Goal: Transaction & Acquisition: Purchase product/service

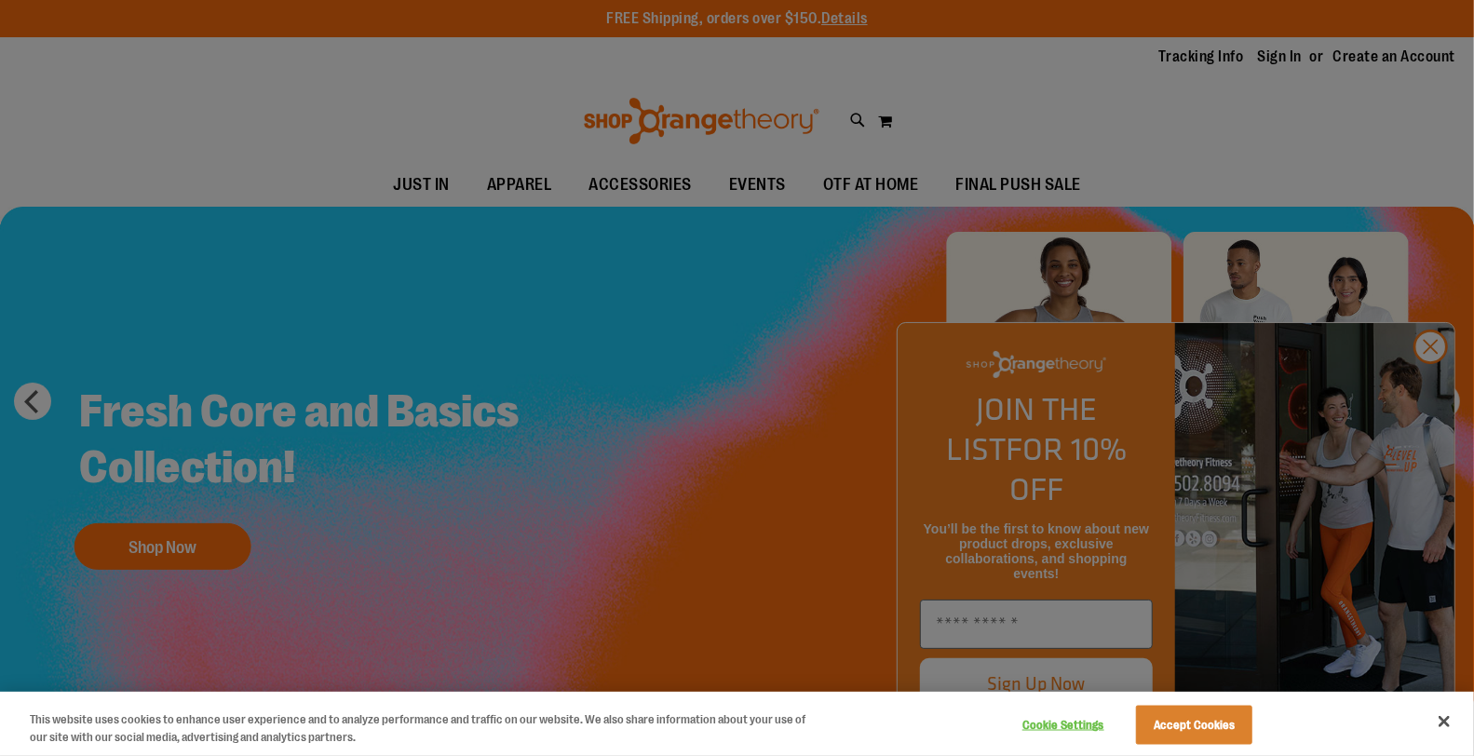
click at [1093, 192] on div at bounding box center [737, 378] width 1474 height 756
click at [1438, 388] on div at bounding box center [737, 378] width 1474 height 756
click at [1435, 388] on div at bounding box center [737, 378] width 1474 height 756
click at [1436, 724] on button "Close" at bounding box center [1444, 721] width 41 height 41
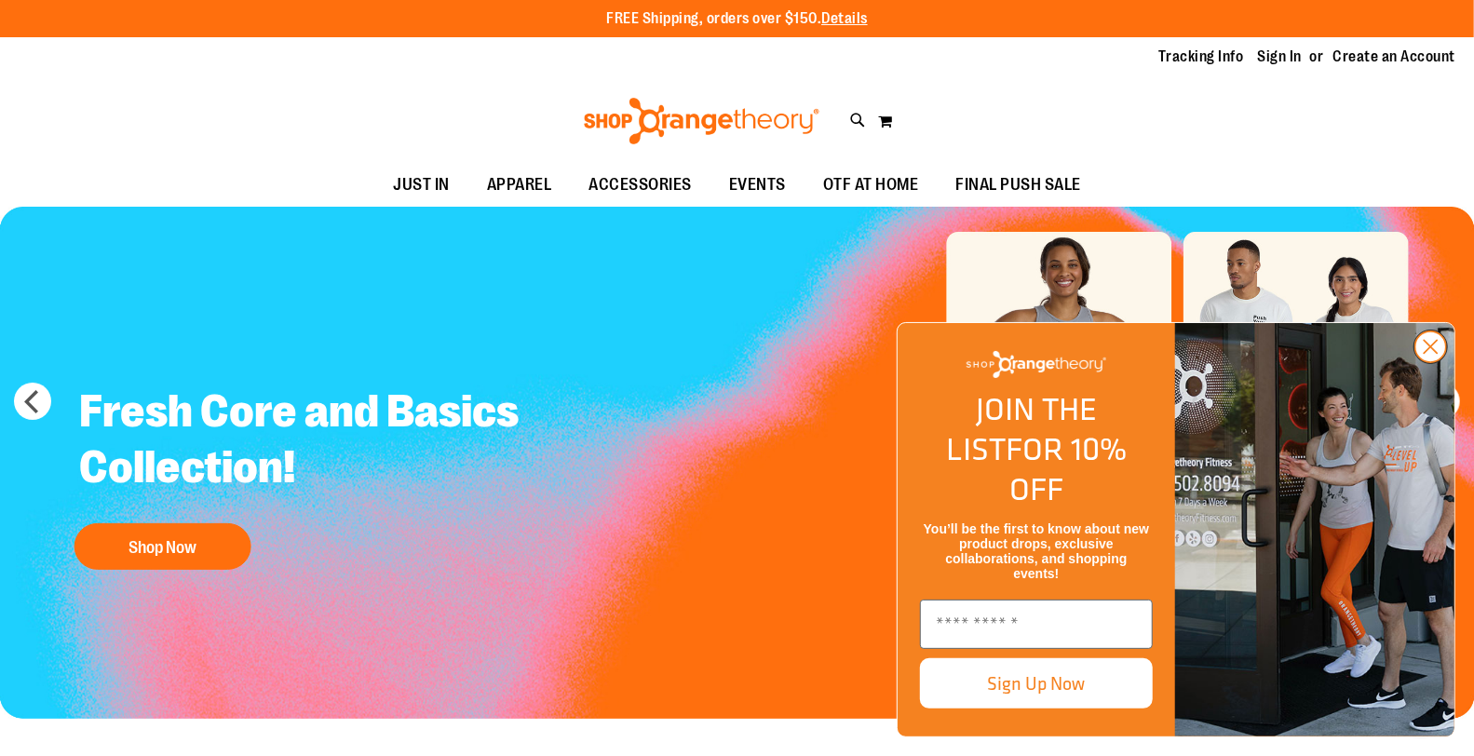
click at [1428, 362] on circle "Close dialog" at bounding box center [1430, 346] width 31 height 31
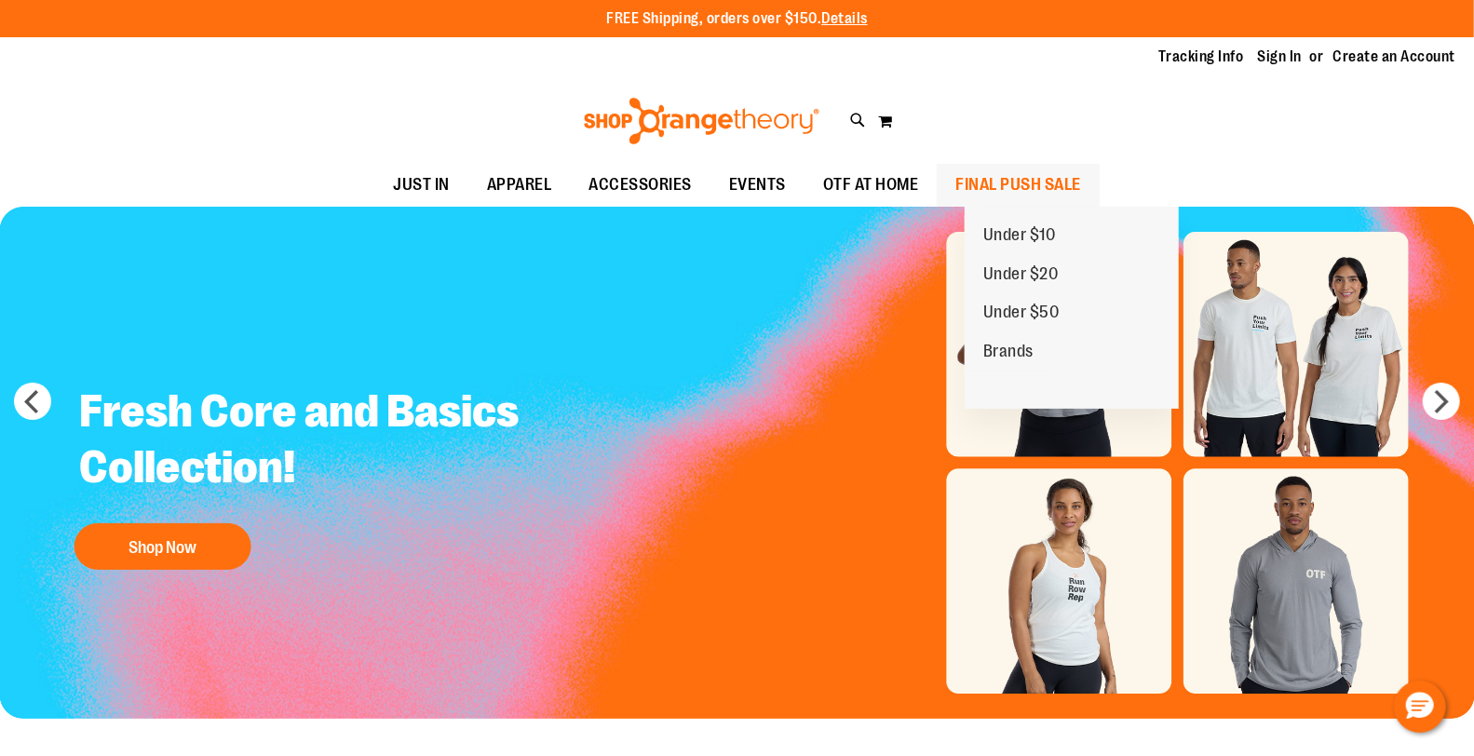
click at [1061, 186] on span "FINAL PUSH SALE" at bounding box center [1018, 185] width 126 height 42
click at [1020, 276] on span "Under $20" at bounding box center [1020, 275] width 75 height 23
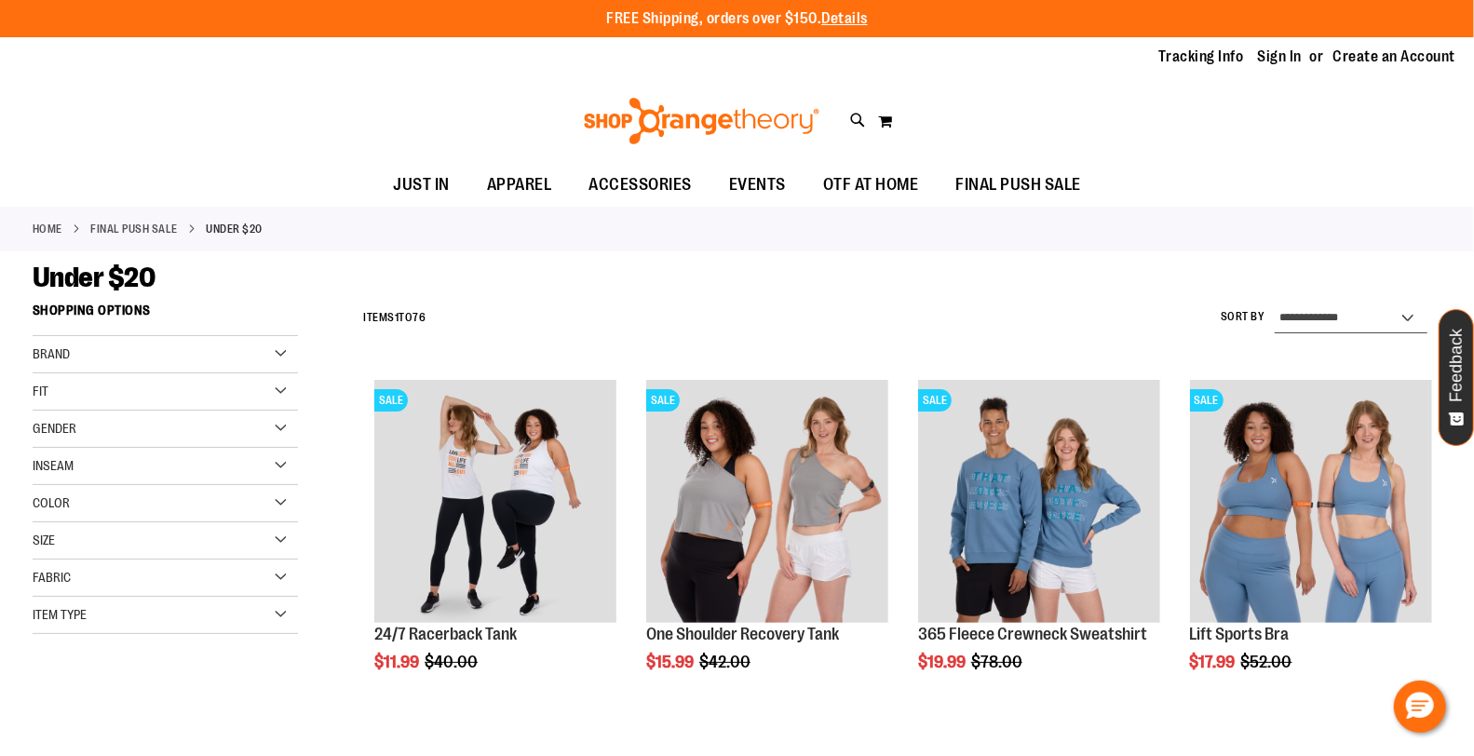
click at [1323, 313] on select "**********" at bounding box center [1351, 319] width 153 height 30
select select "**********"
click at [1275, 304] on select "**********" at bounding box center [1351, 319] width 153 height 30
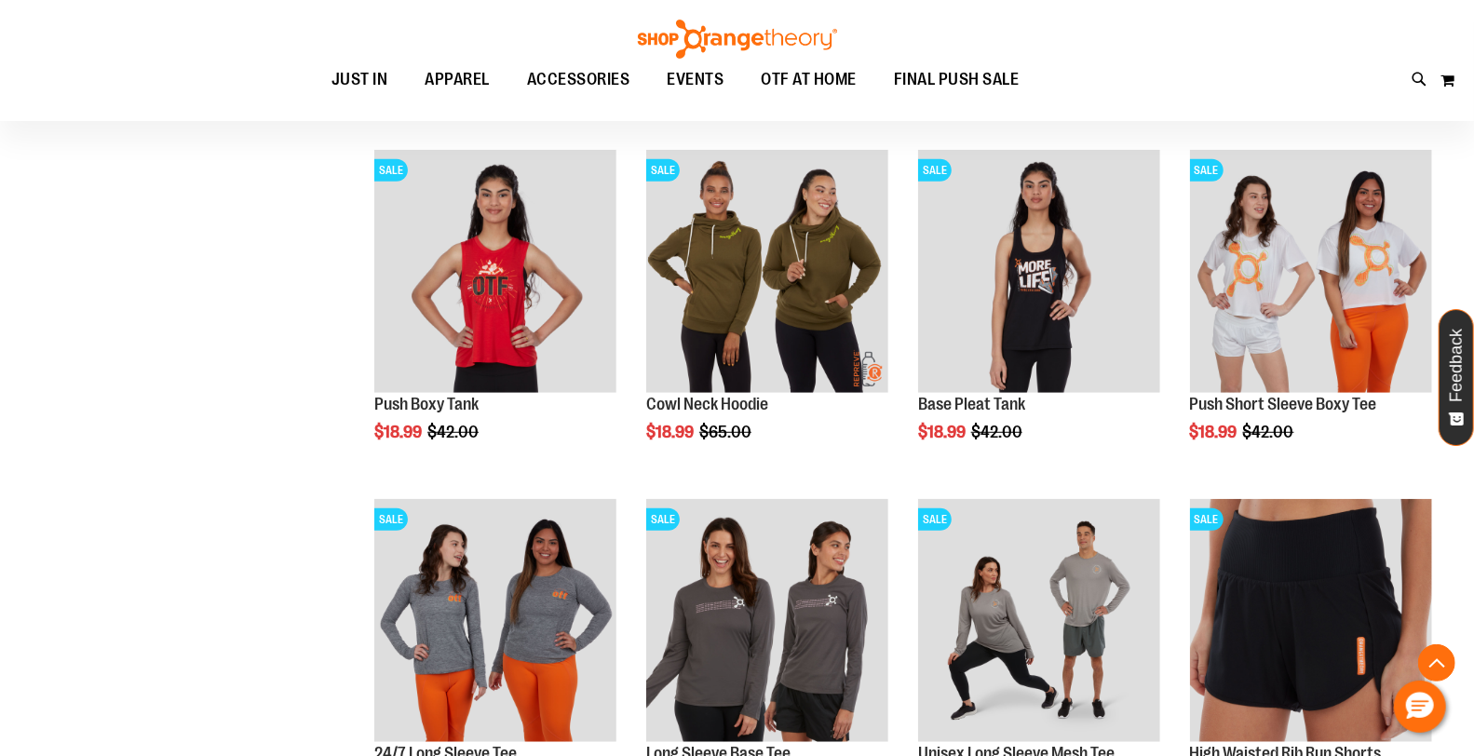
scroll to position [620, 0]
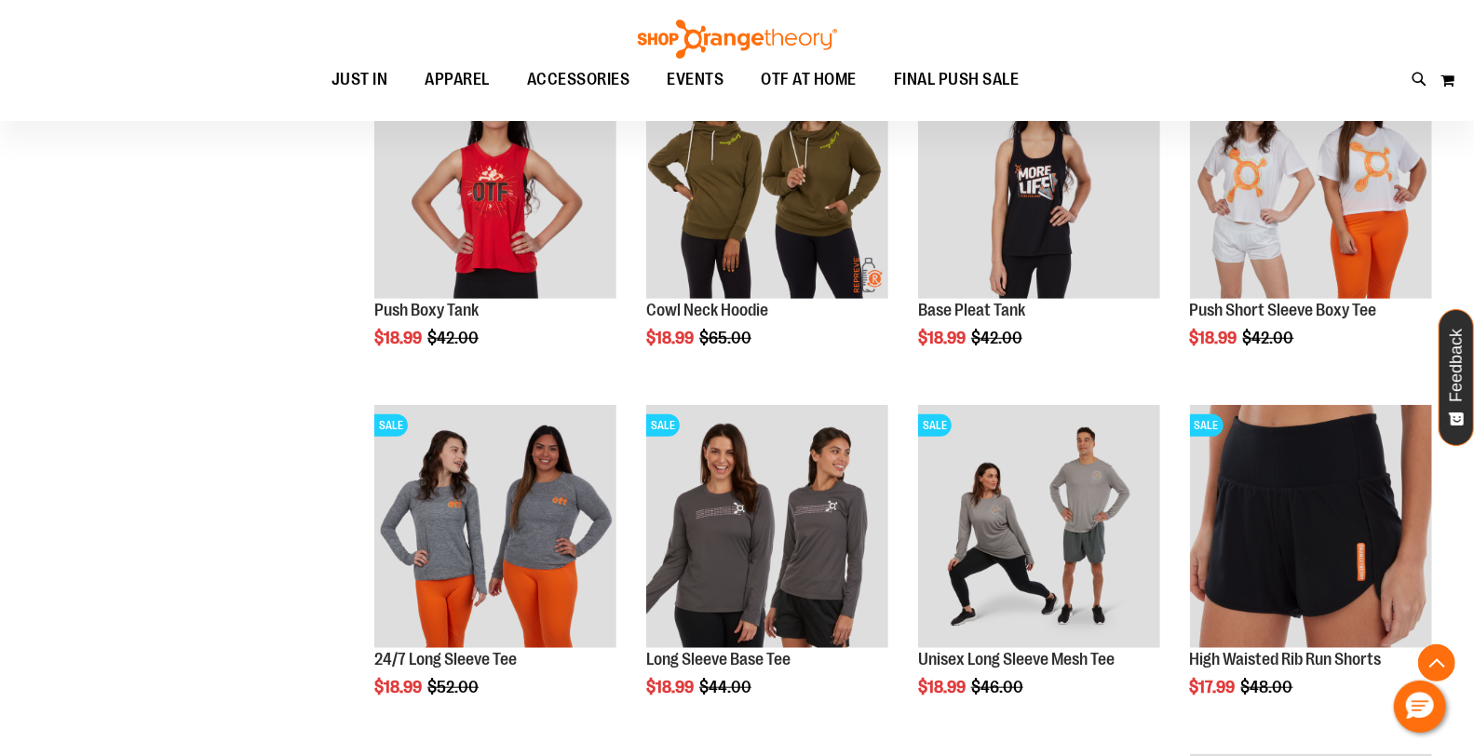
scroll to position [723, 0]
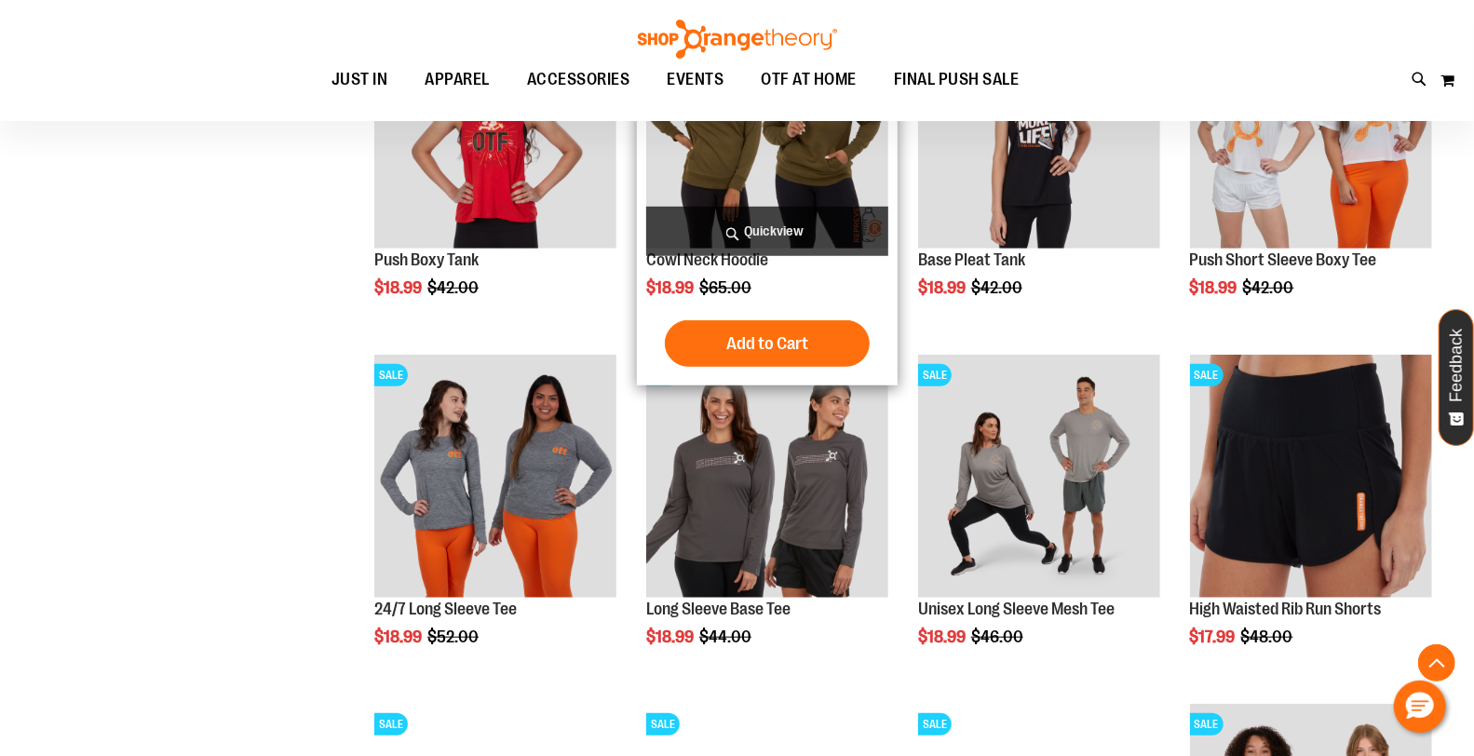
click at [754, 178] on img "product" at bounding box center [767, 127] width 242 height 242
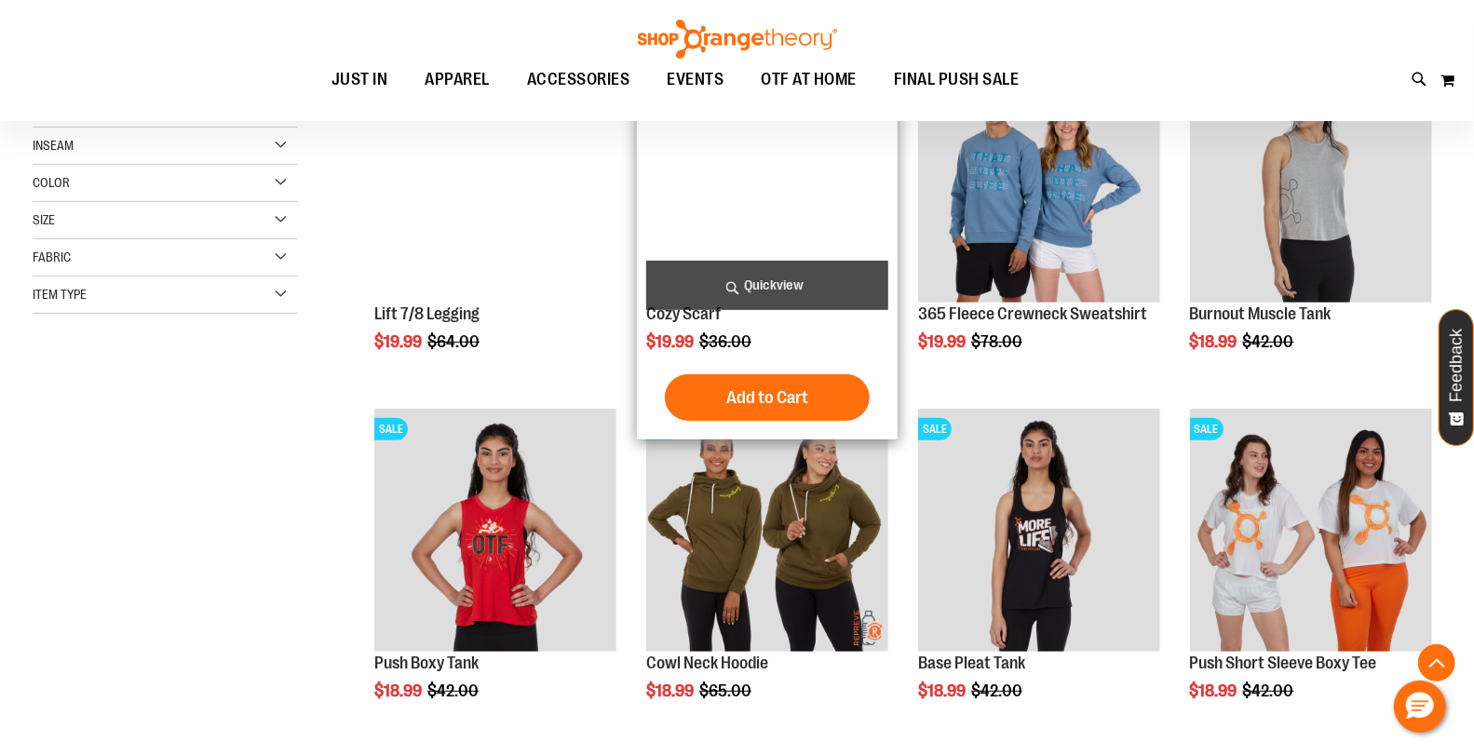
scroll to position [310, 0]
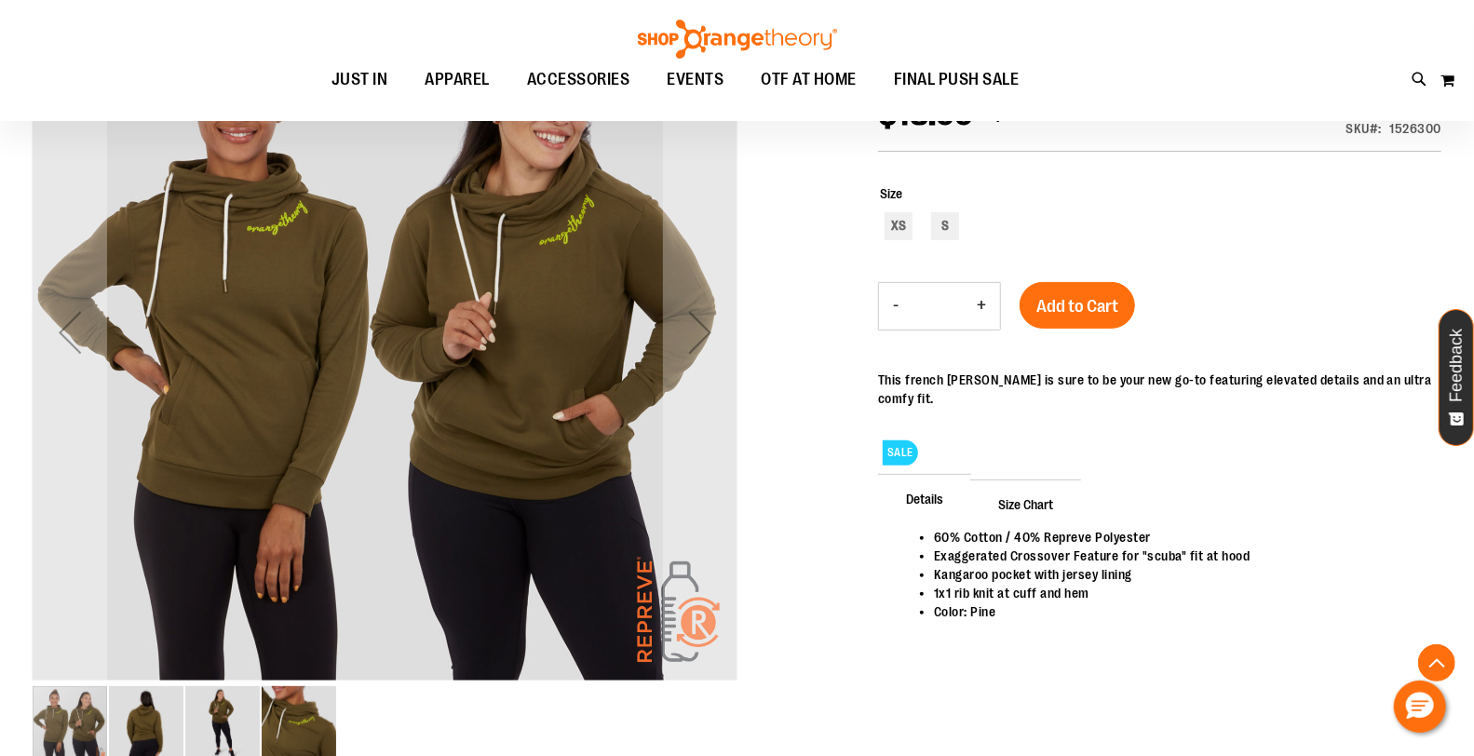
scroll to position [310, 0]
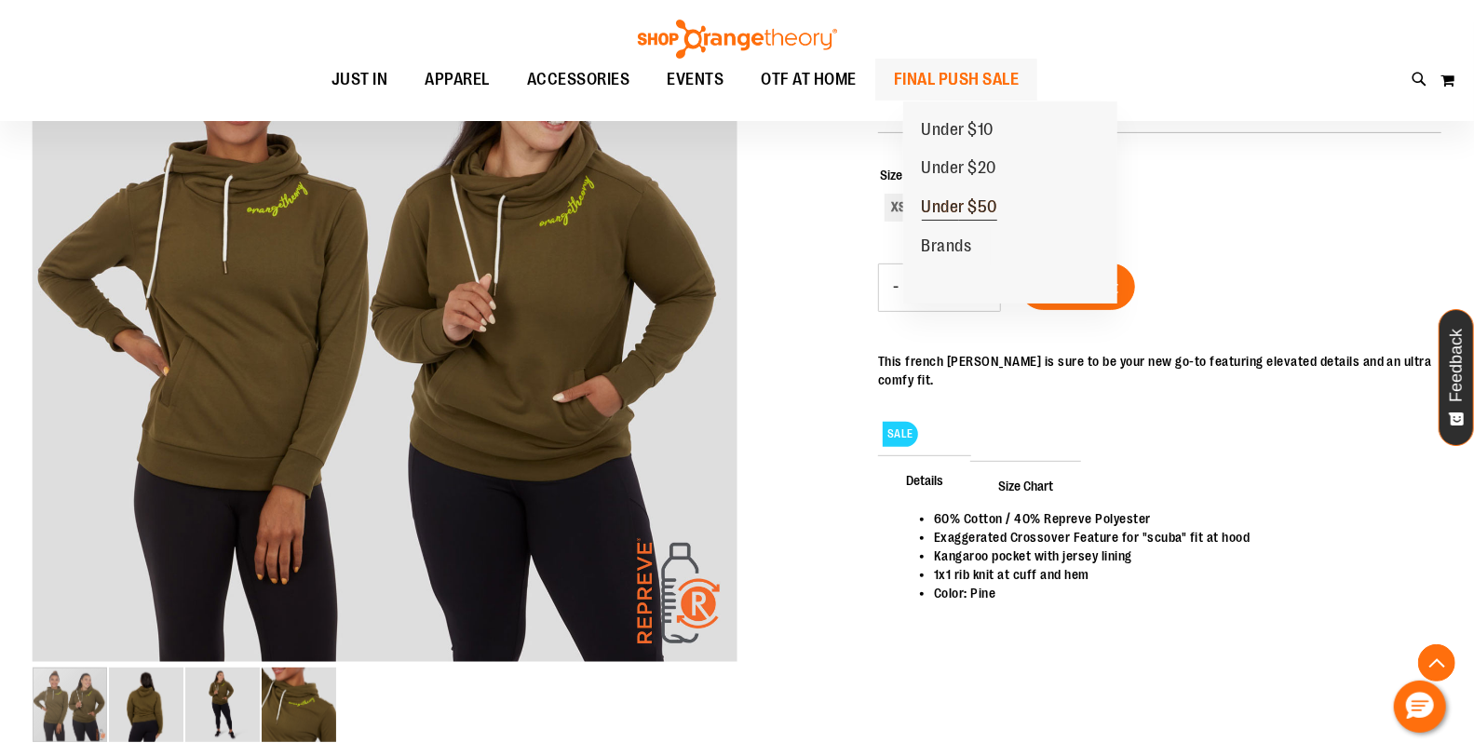
click at [965, 212] on span "Under $50" at bounding box center [960, 208] width 76 height 23
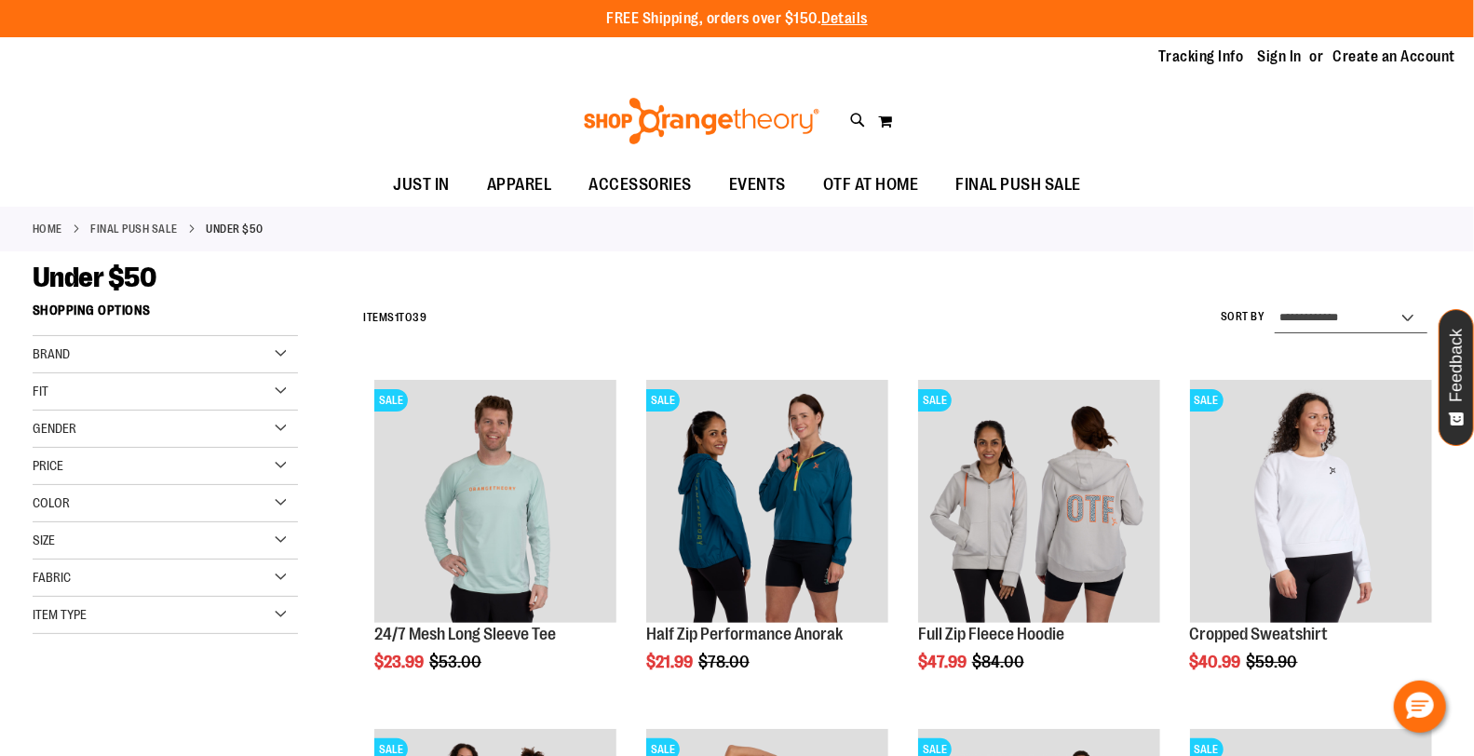
click at [1411, 313] on select "**********" at bounding box center [1351, 319] width 153 height 30
select select "*********"
click at [1275, 304] on select "**********" at bounding box center [1351, 319] width 153 height 30
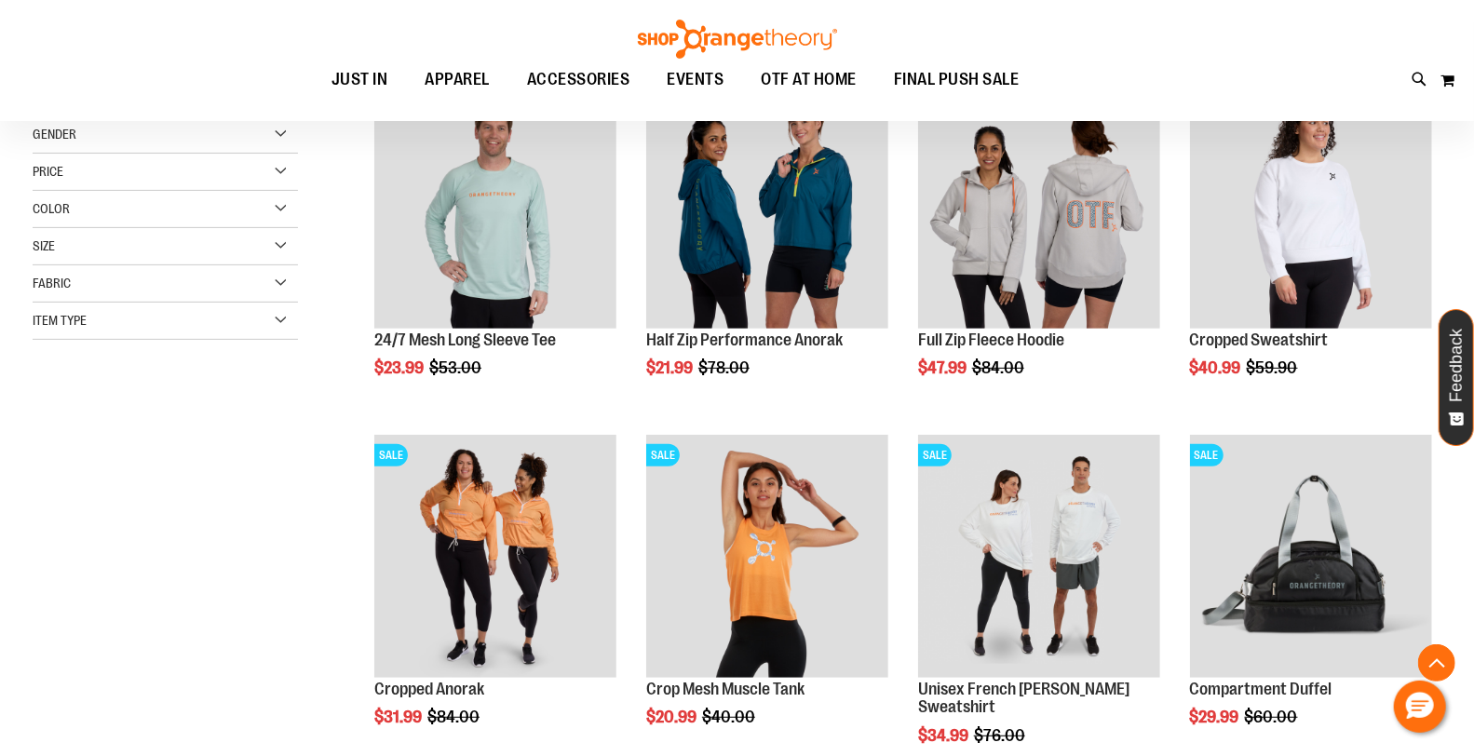
scroll to position [295, 0]
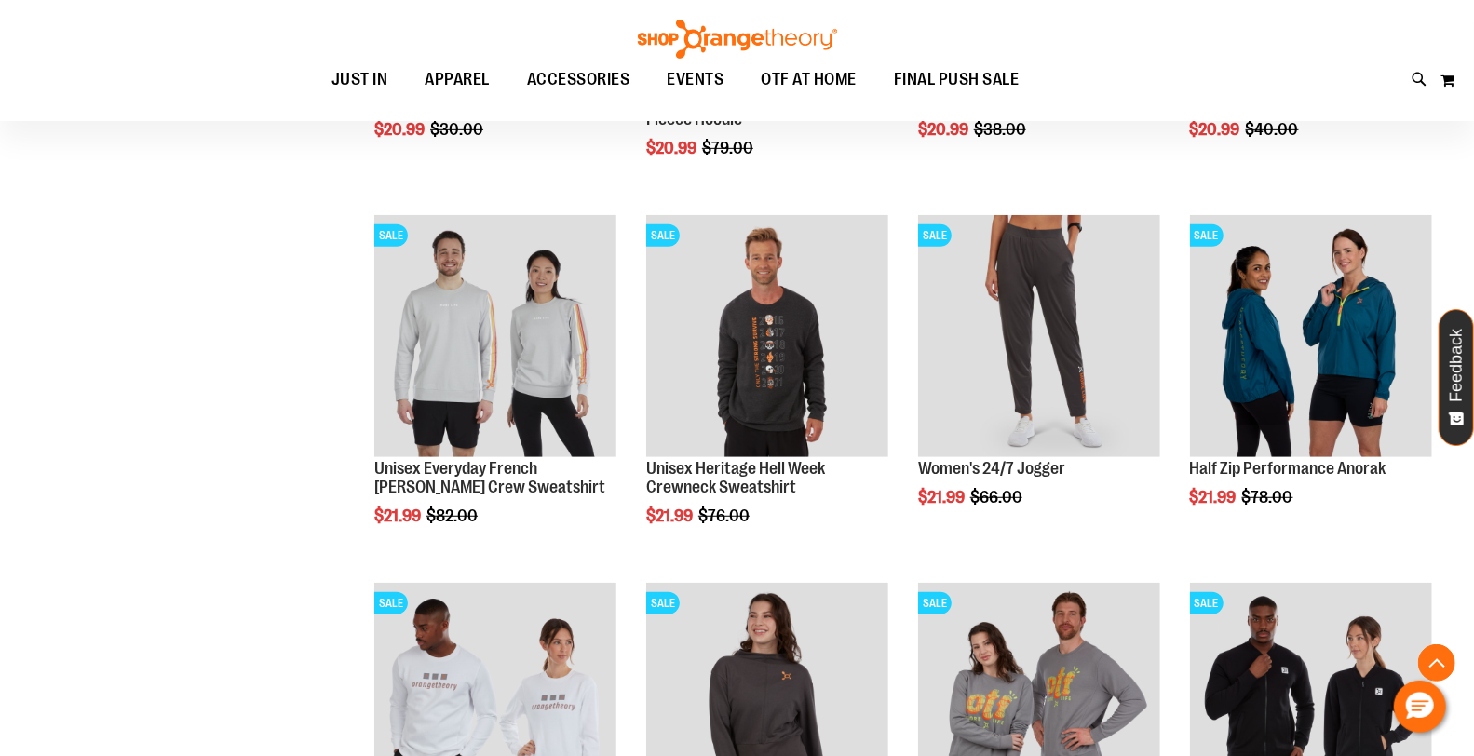
scroll to position [620, 0]
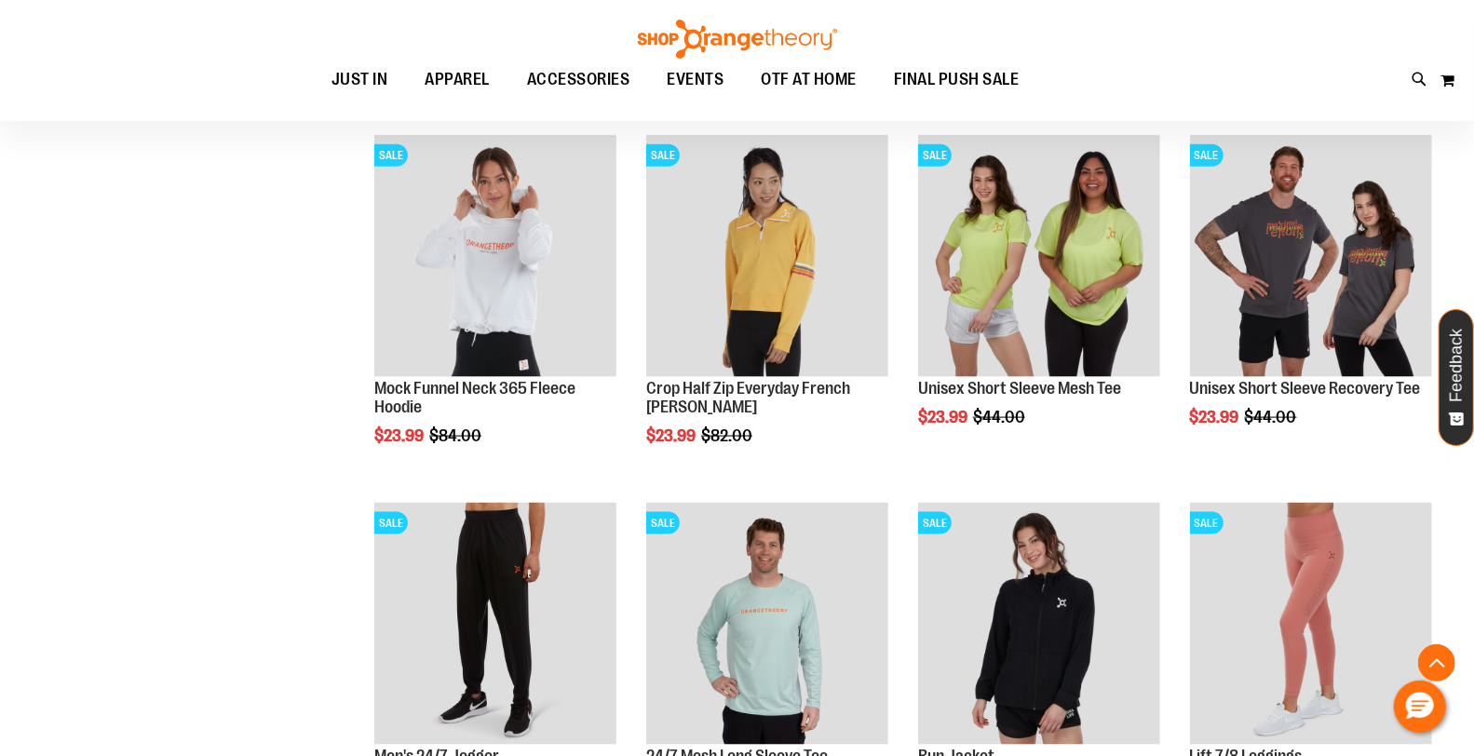
scroll to position [1448, 0]
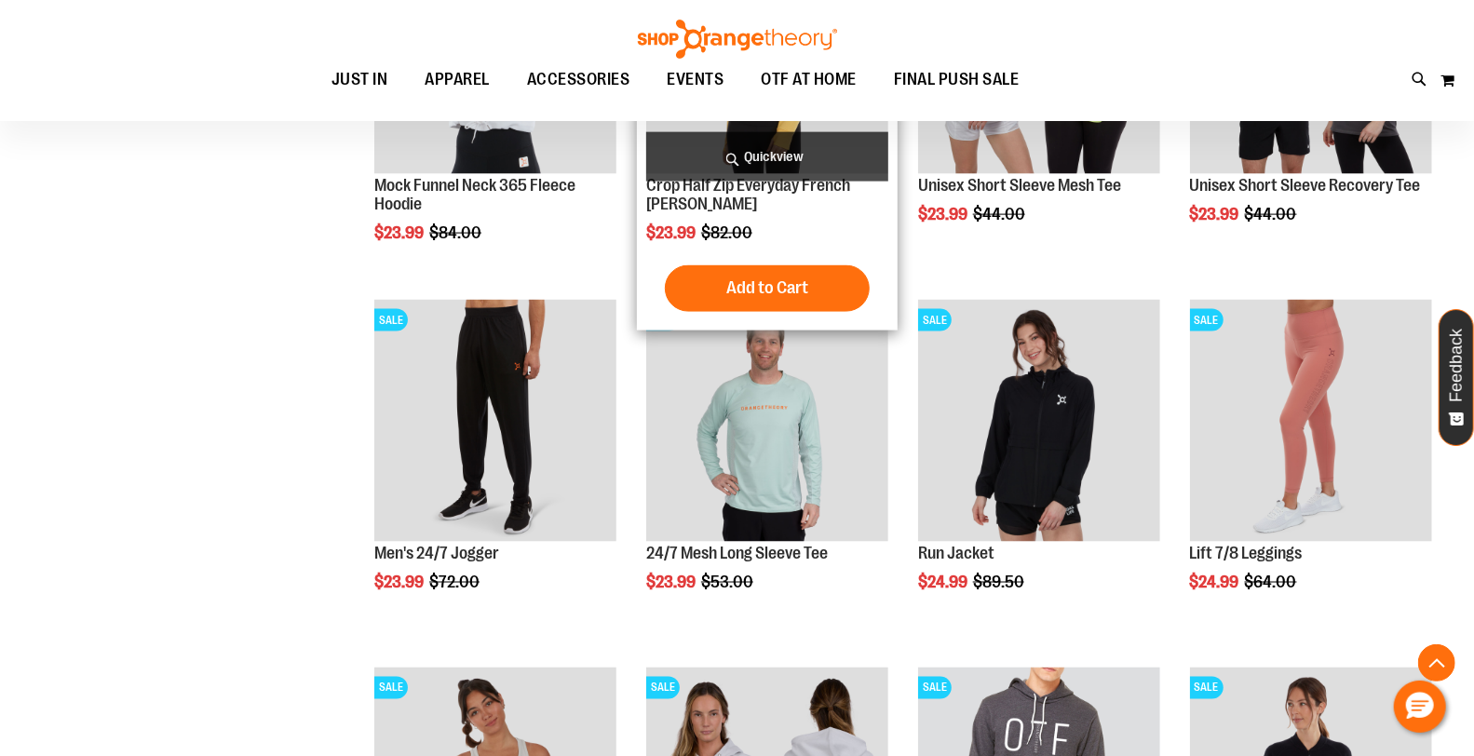
scroll to position [1344, 0]
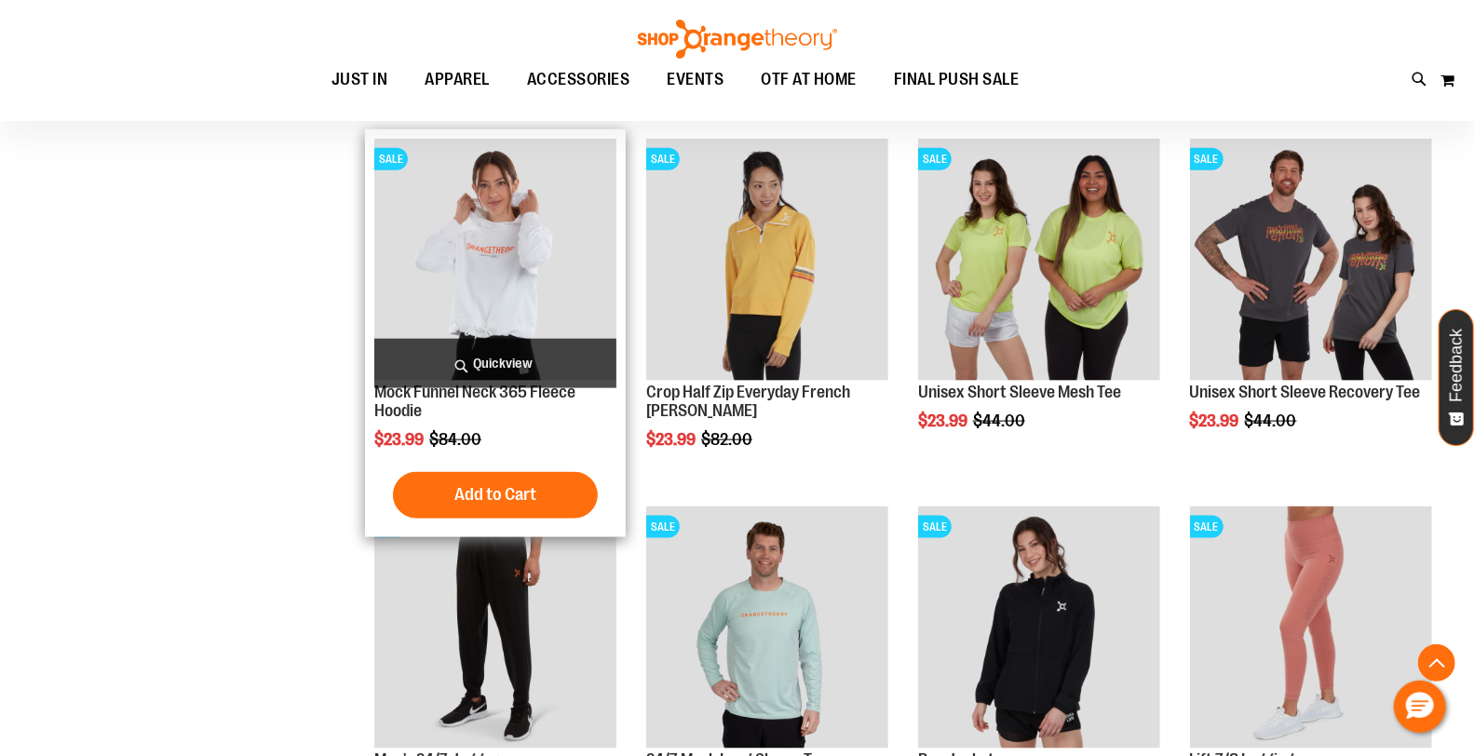
click at [506, 304] on img "product" at bounding box center [495, 260] width 242 height 242
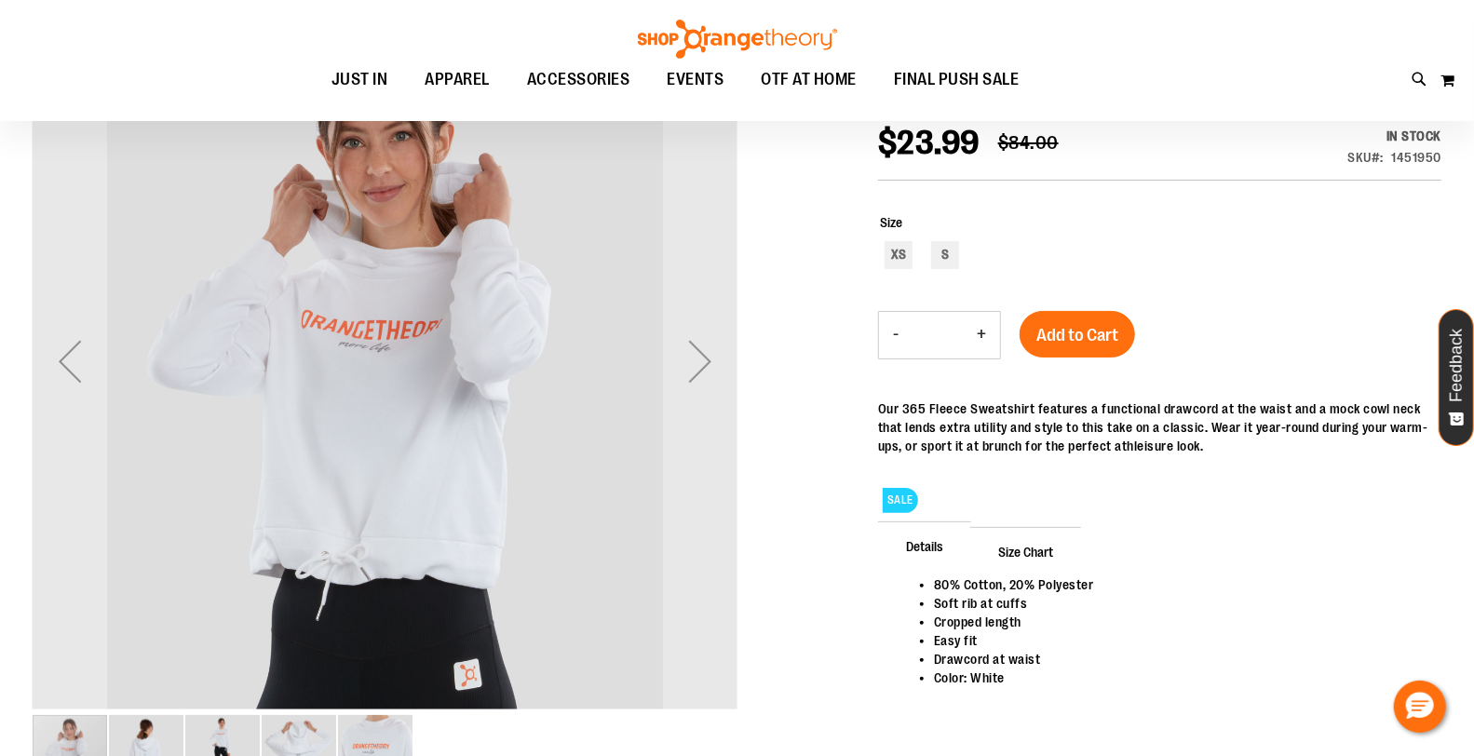
scroll to position [206, 0]
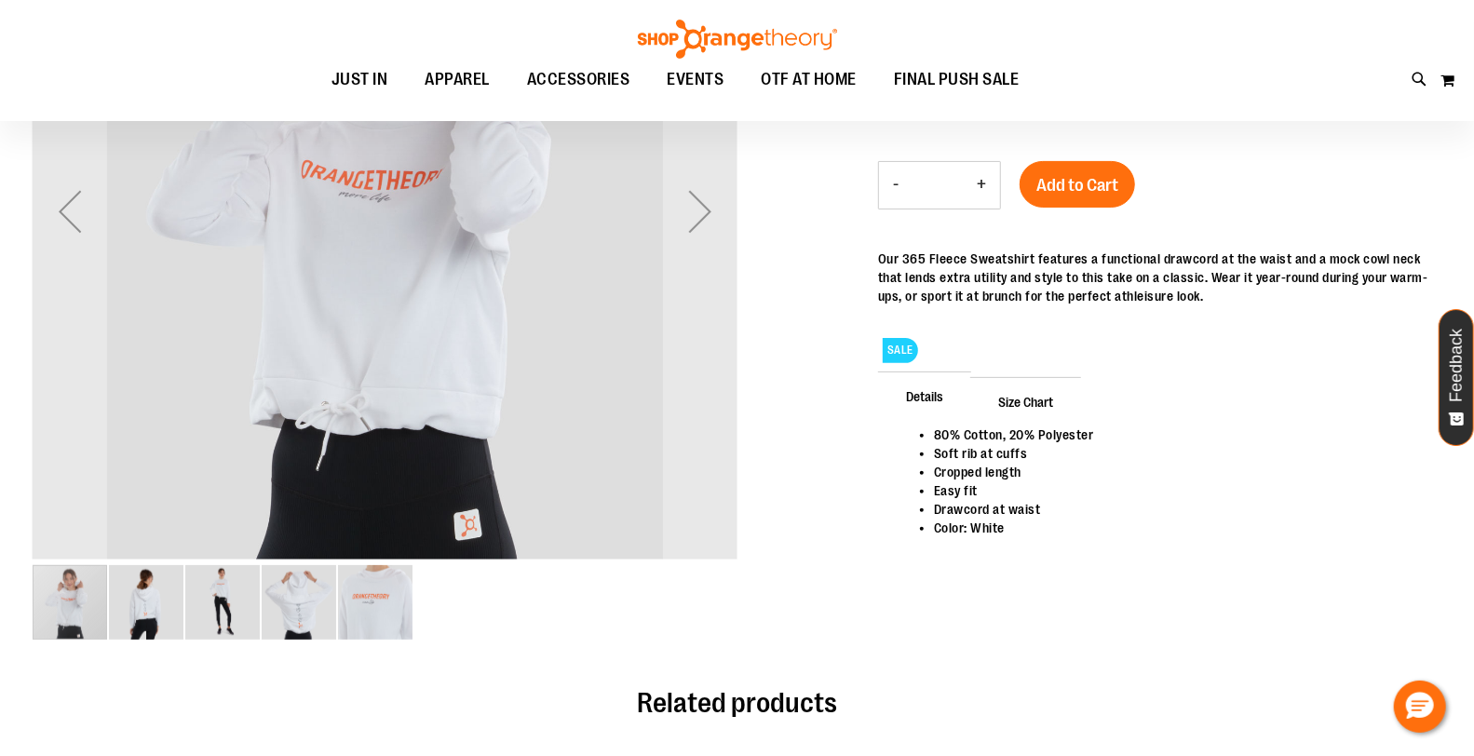
click at [275, 610] on img "image 4 of 5" at bounding box center [299, 602] width 74 height 74
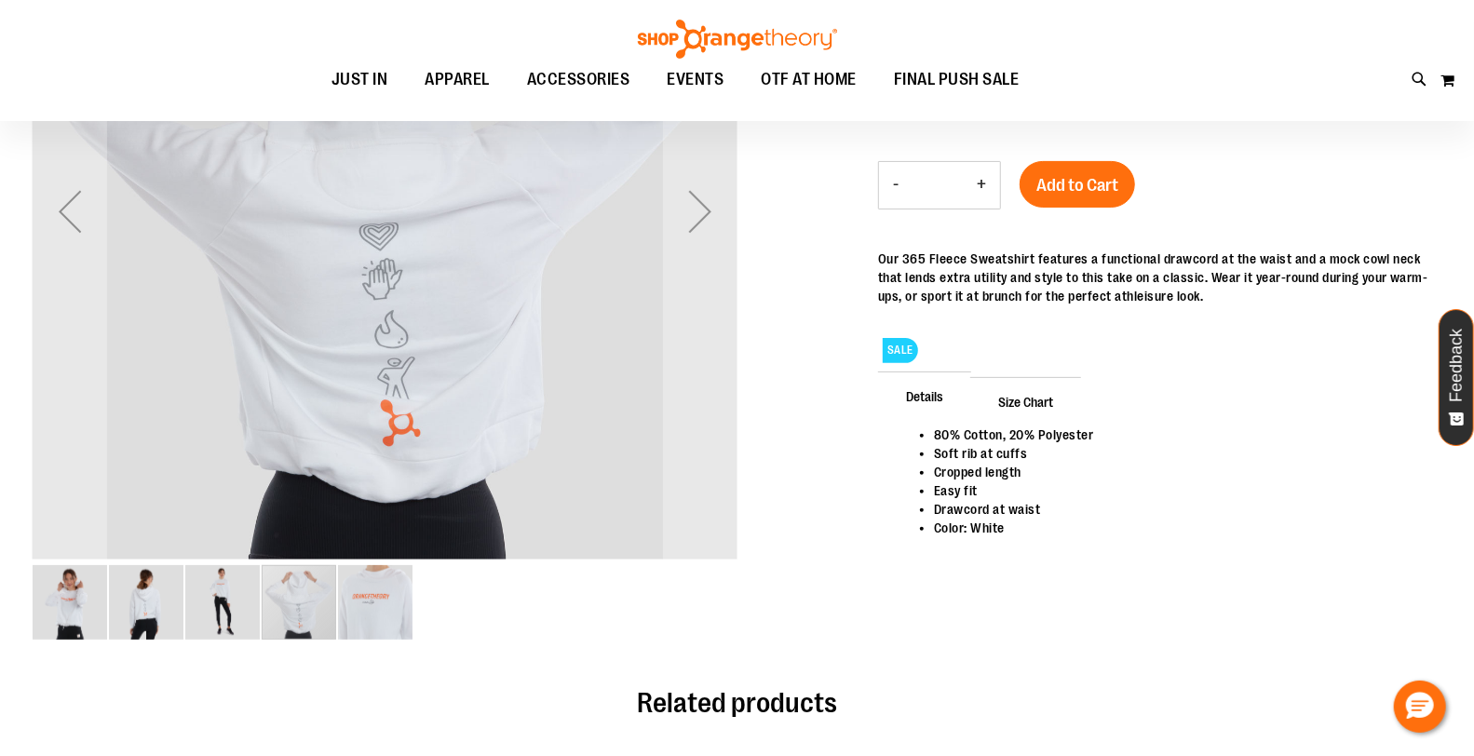
click at [388, 610] on img "image 5 of 5" at bounding box center [375, 602] width 74 height 74
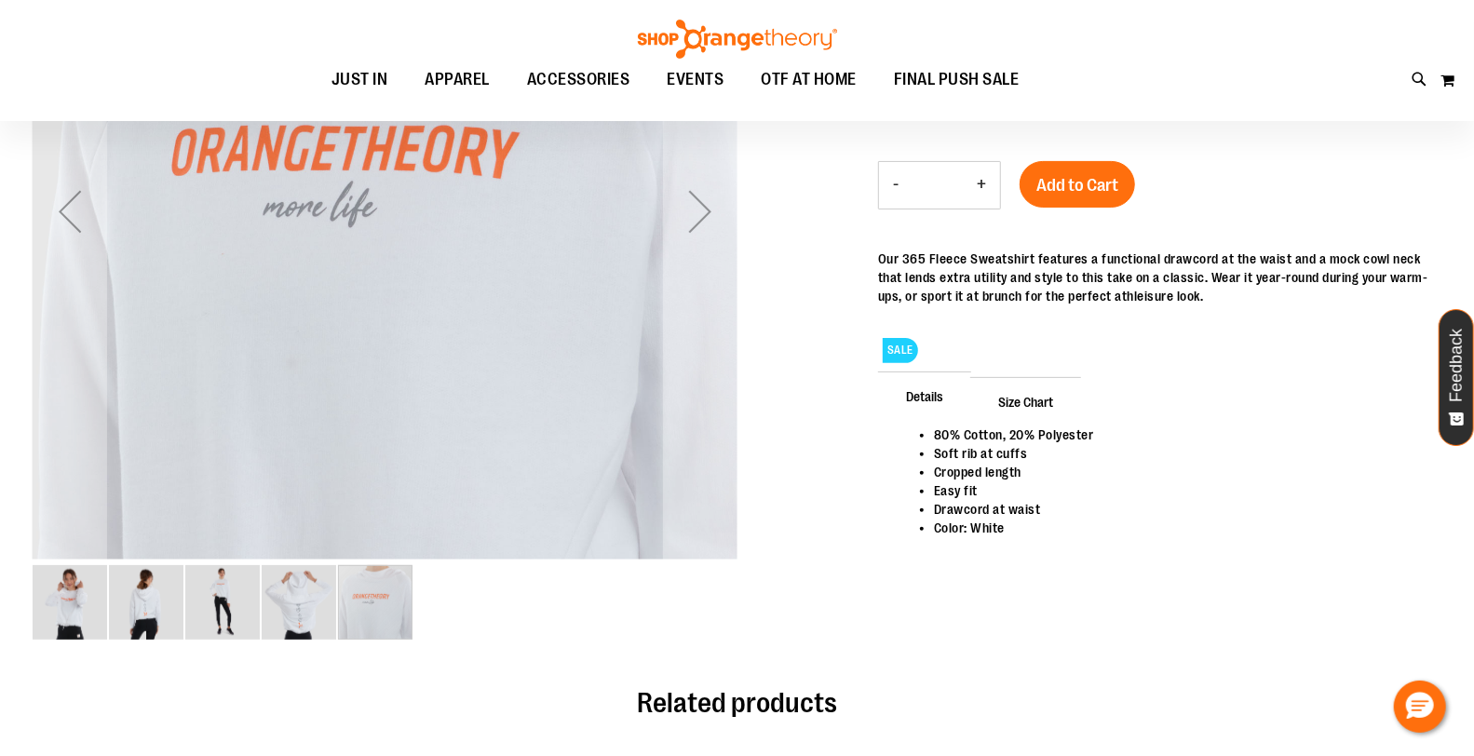
click at [128, 618] on img "image 2 of 5" at bounding box center [146, 602] width 74 height 74
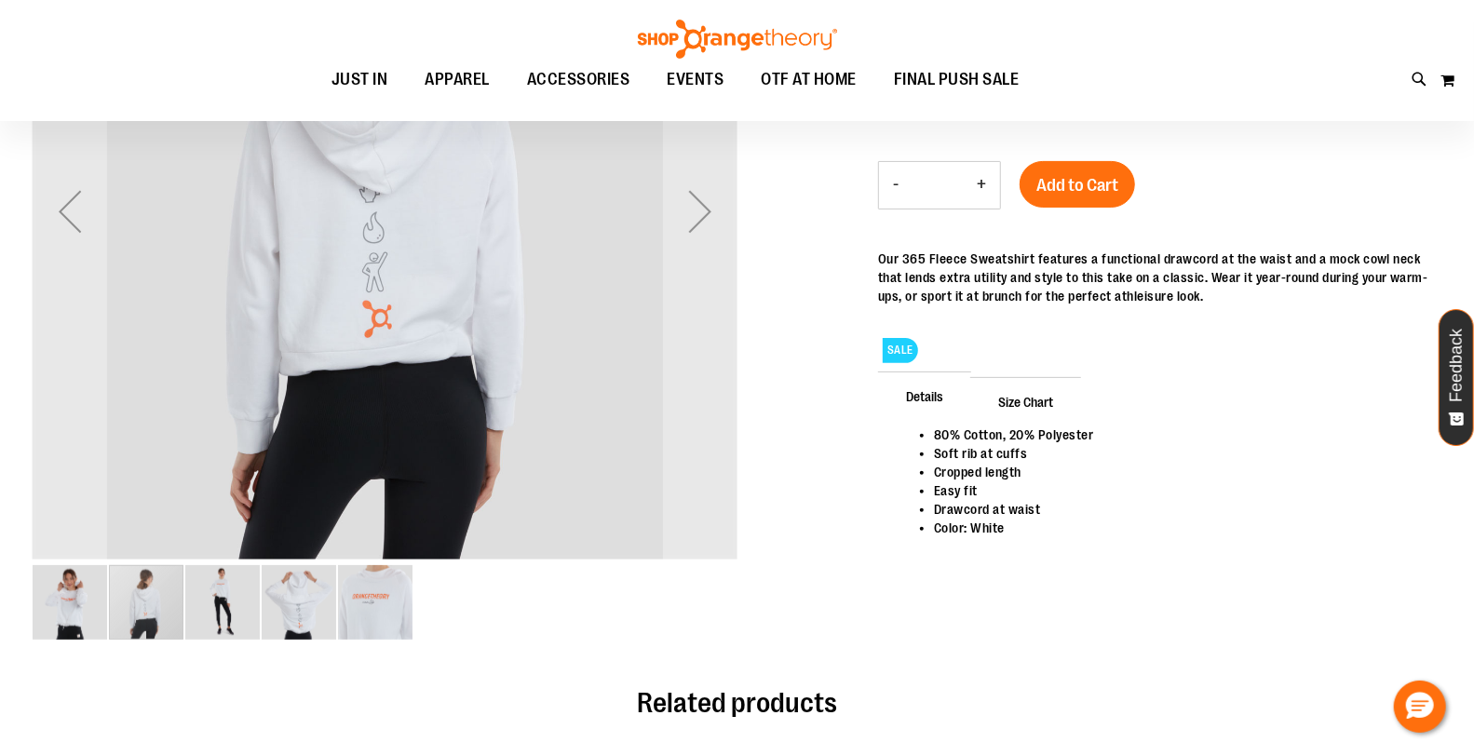
click at [86, 603] on img "image 1 of 5" at bounding box center [70, 602] width 74 height 74
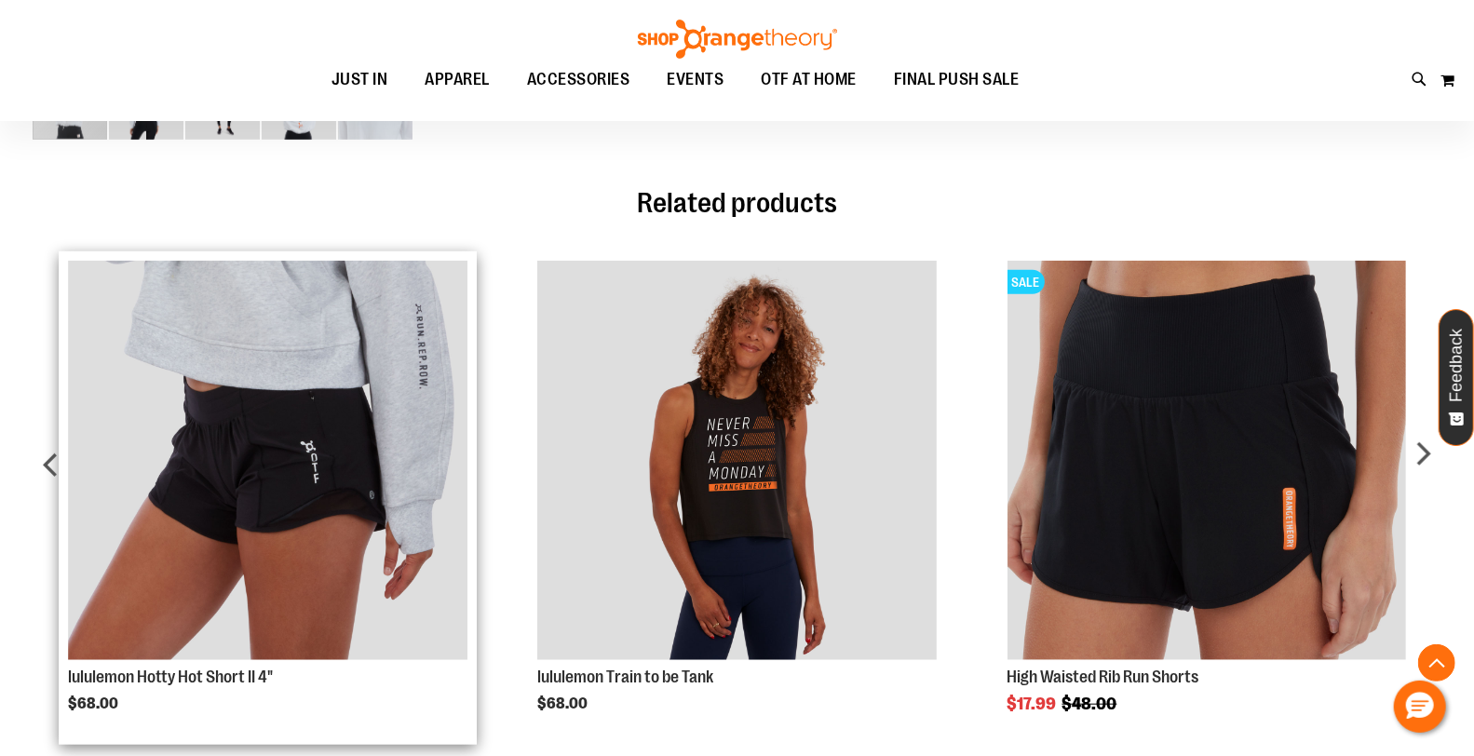
scroll to position [515, 0]
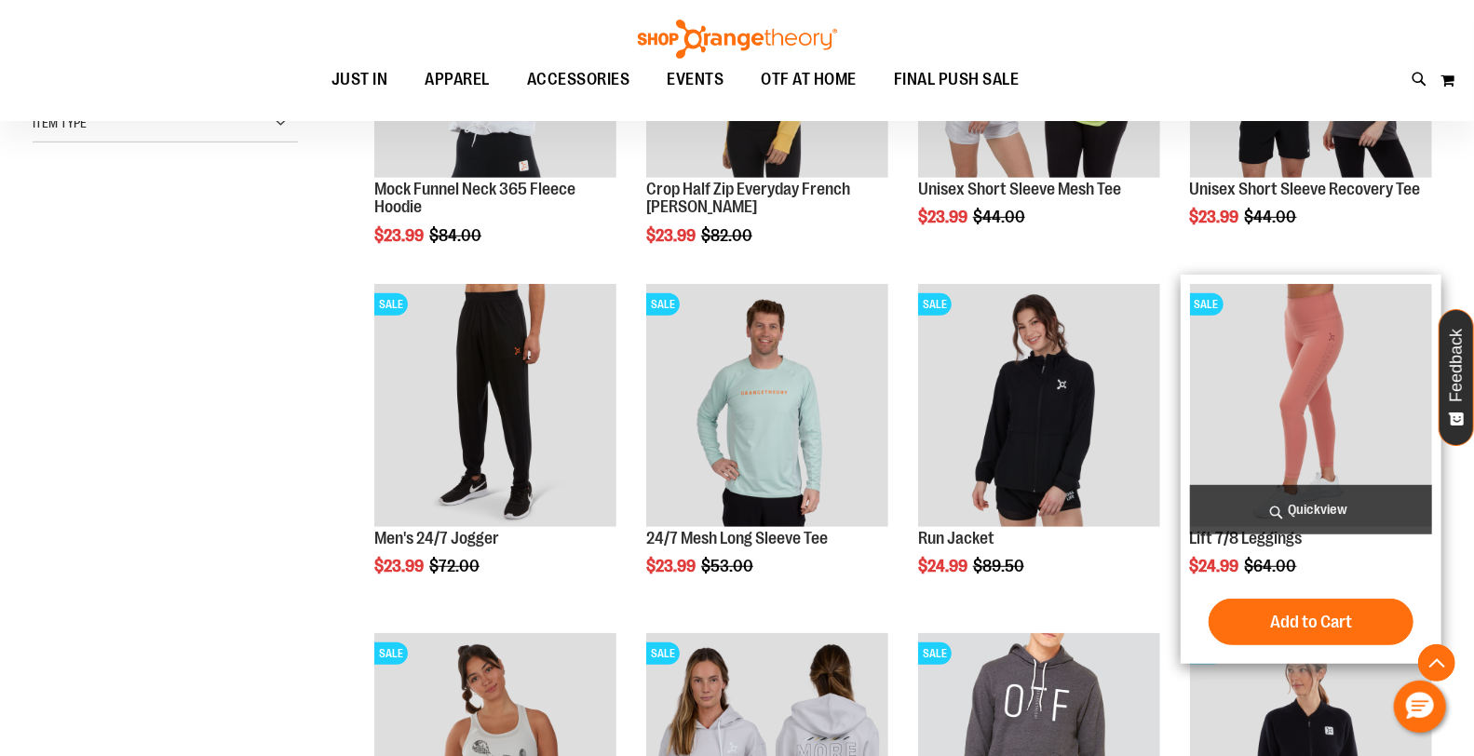
scroll to position [517, 0]
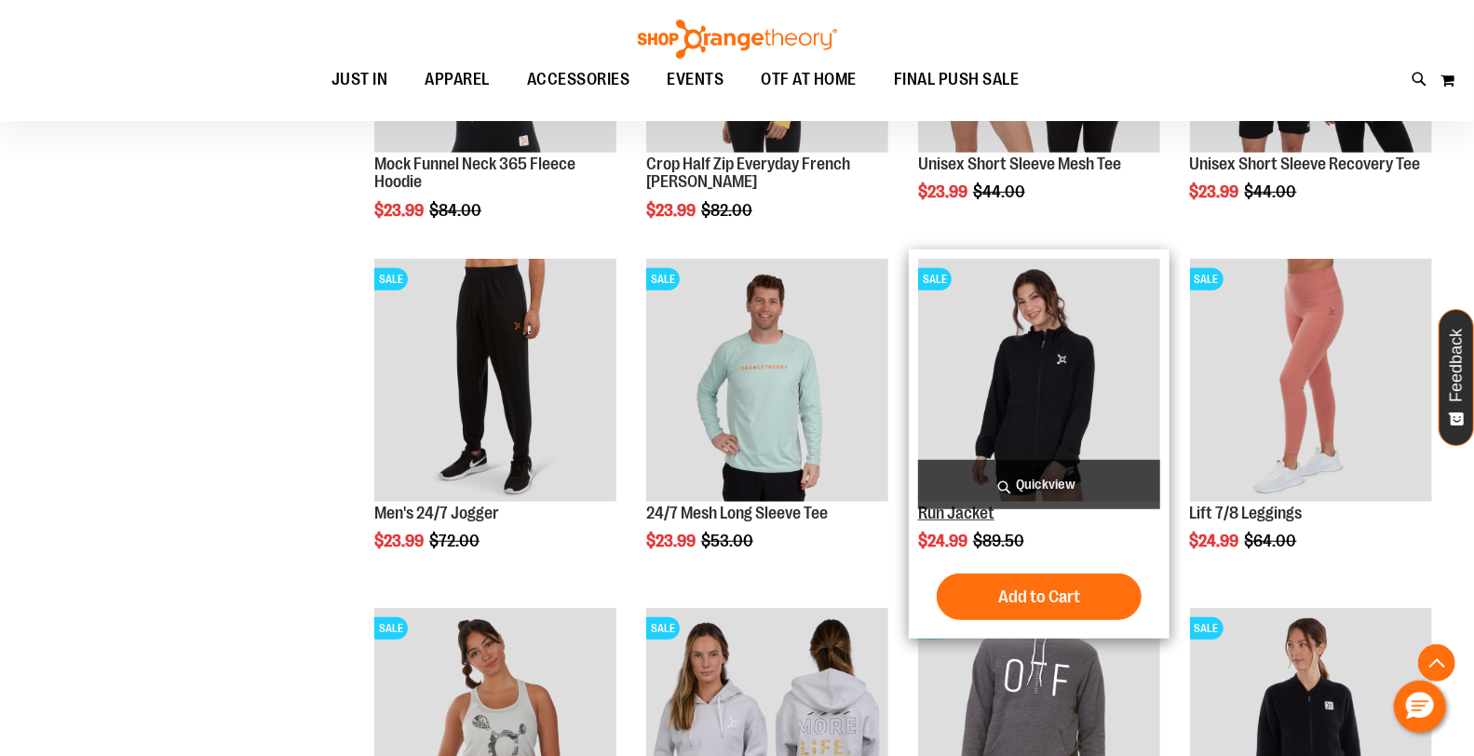
click at [959, 509] on link "Run Jacket" at bounding box center [956, 513] width 76 height 19
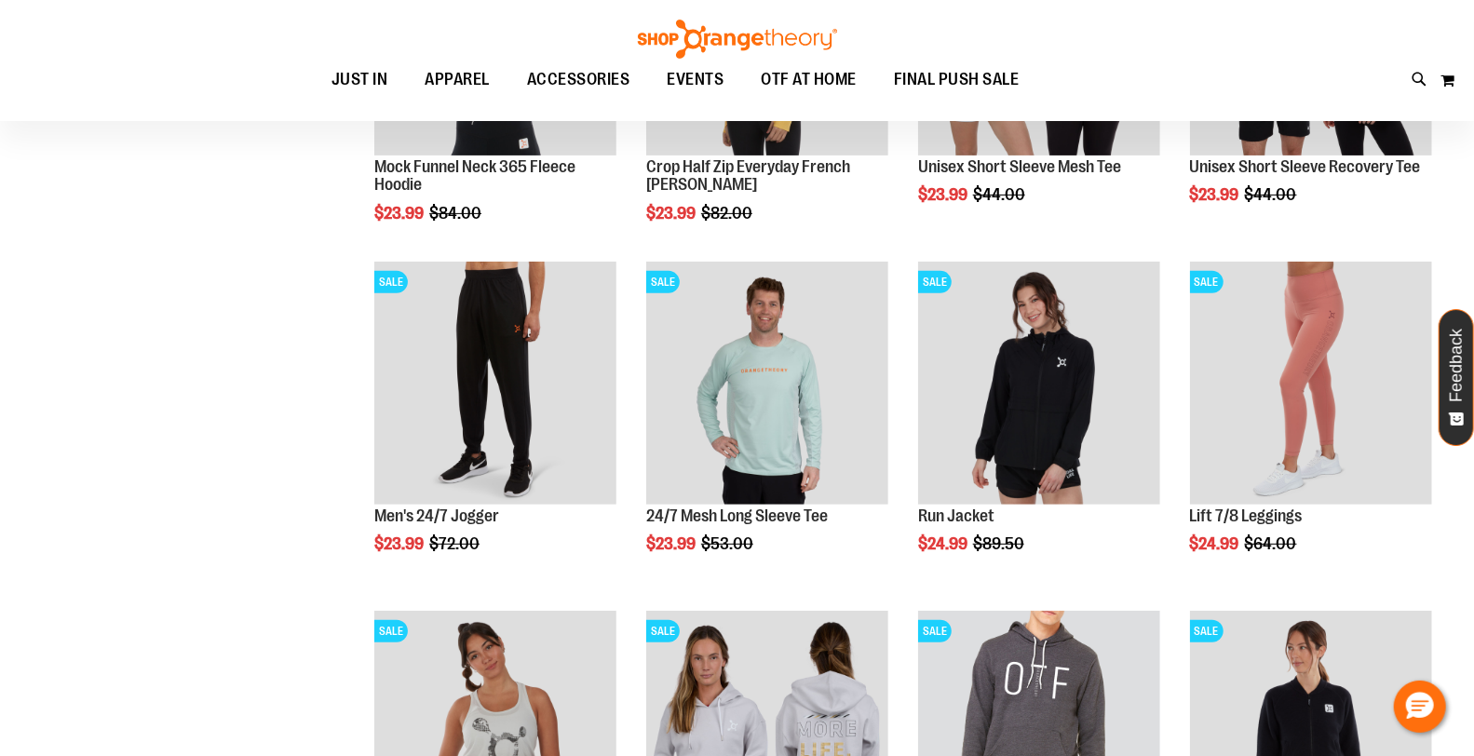
scroll to position [309, 0]
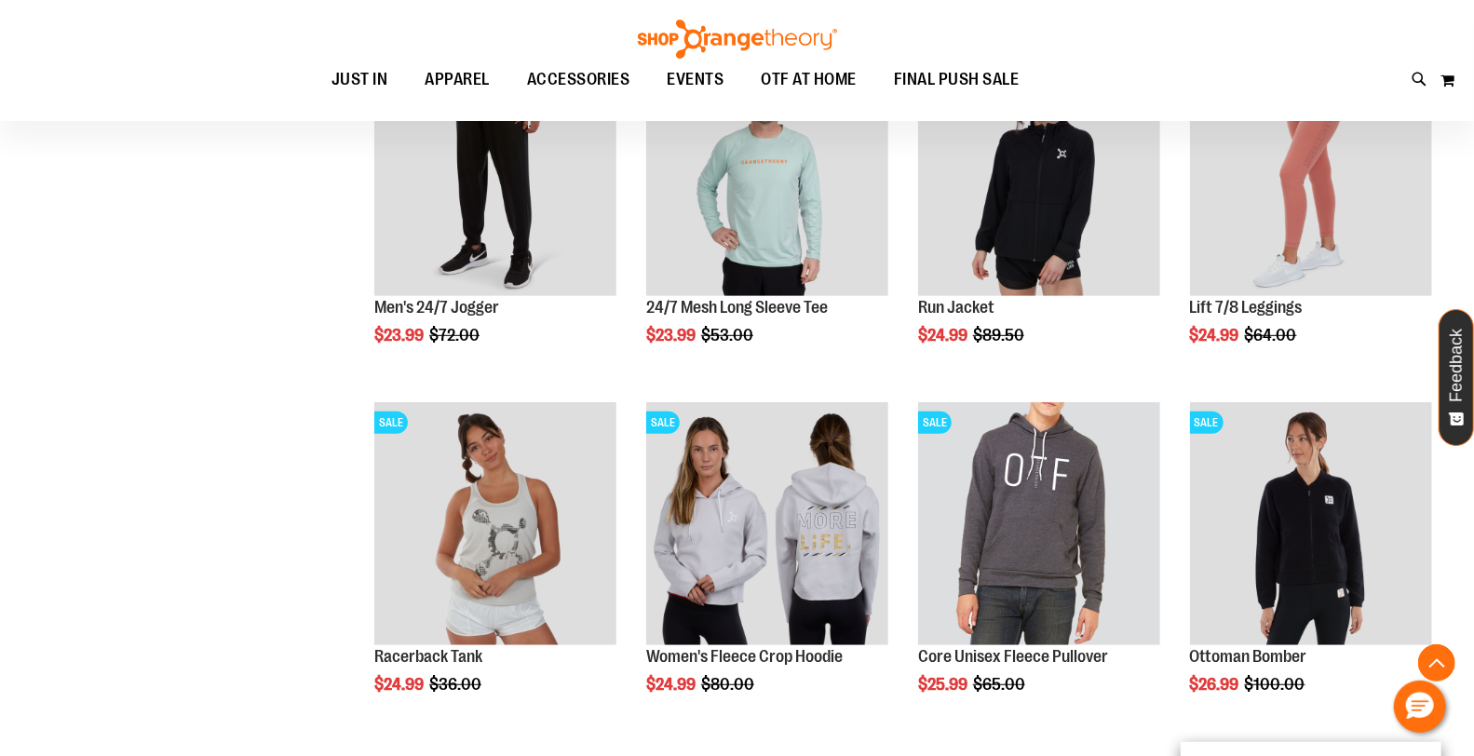
scroll to position [2, 0]
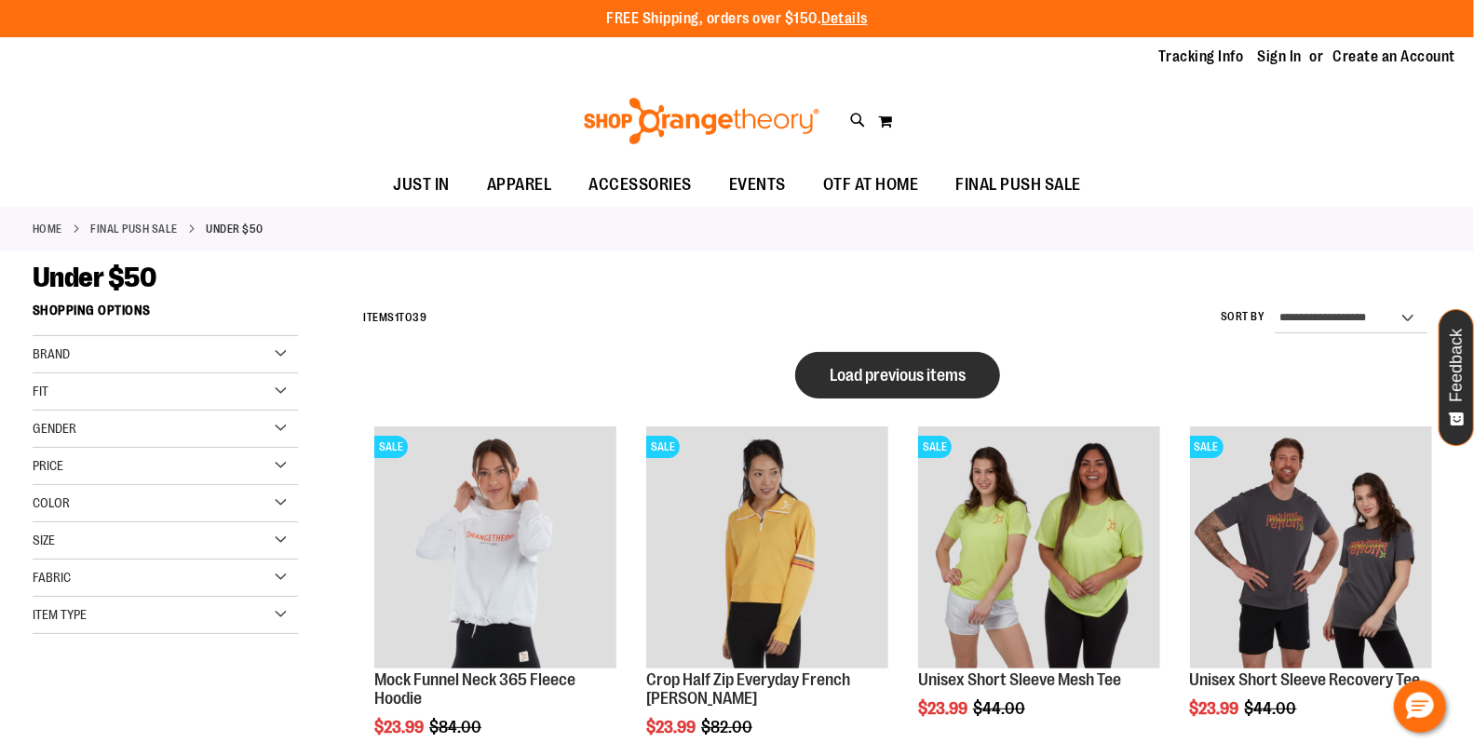
click at [887, 367] on span "Load previous items" at bounding box center [898, 375] width 136 height 19
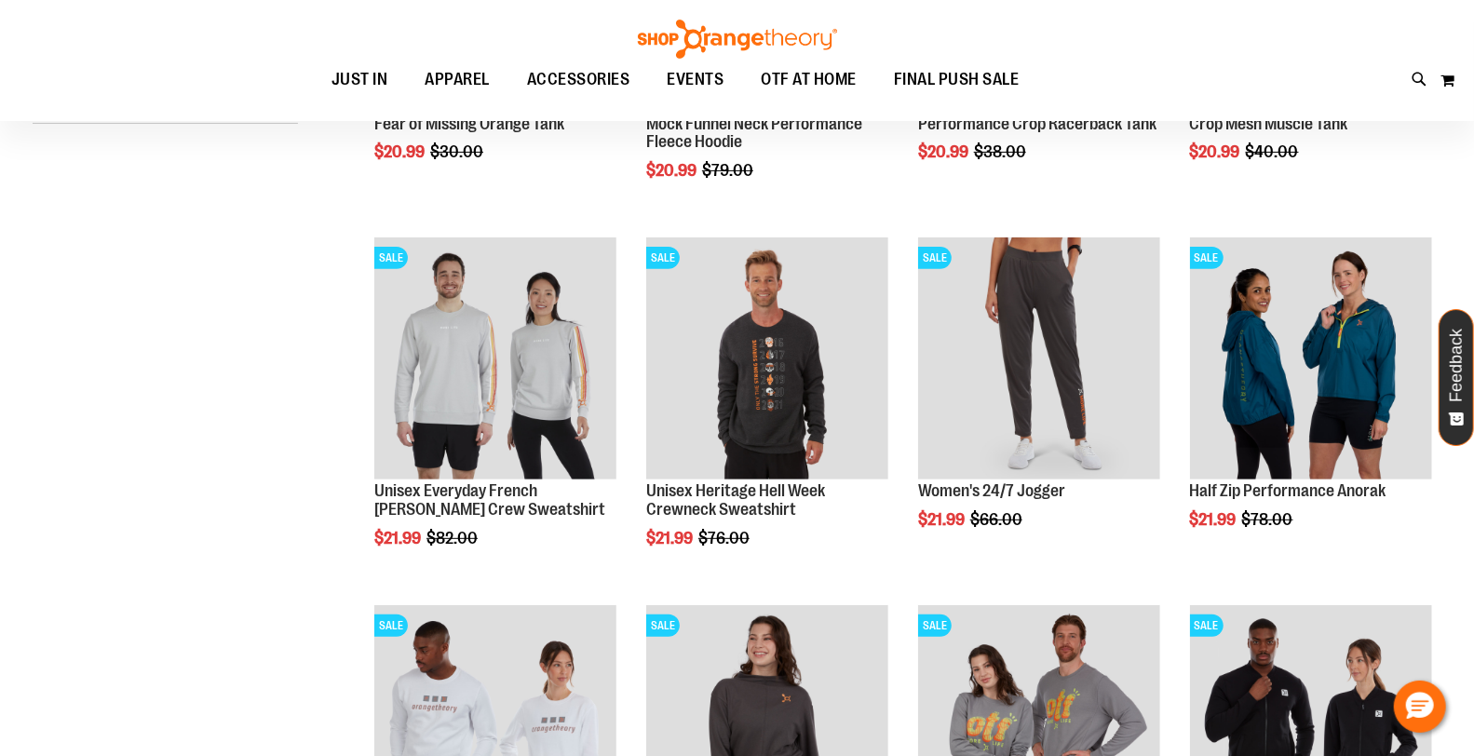
scroll to position [309, 0]
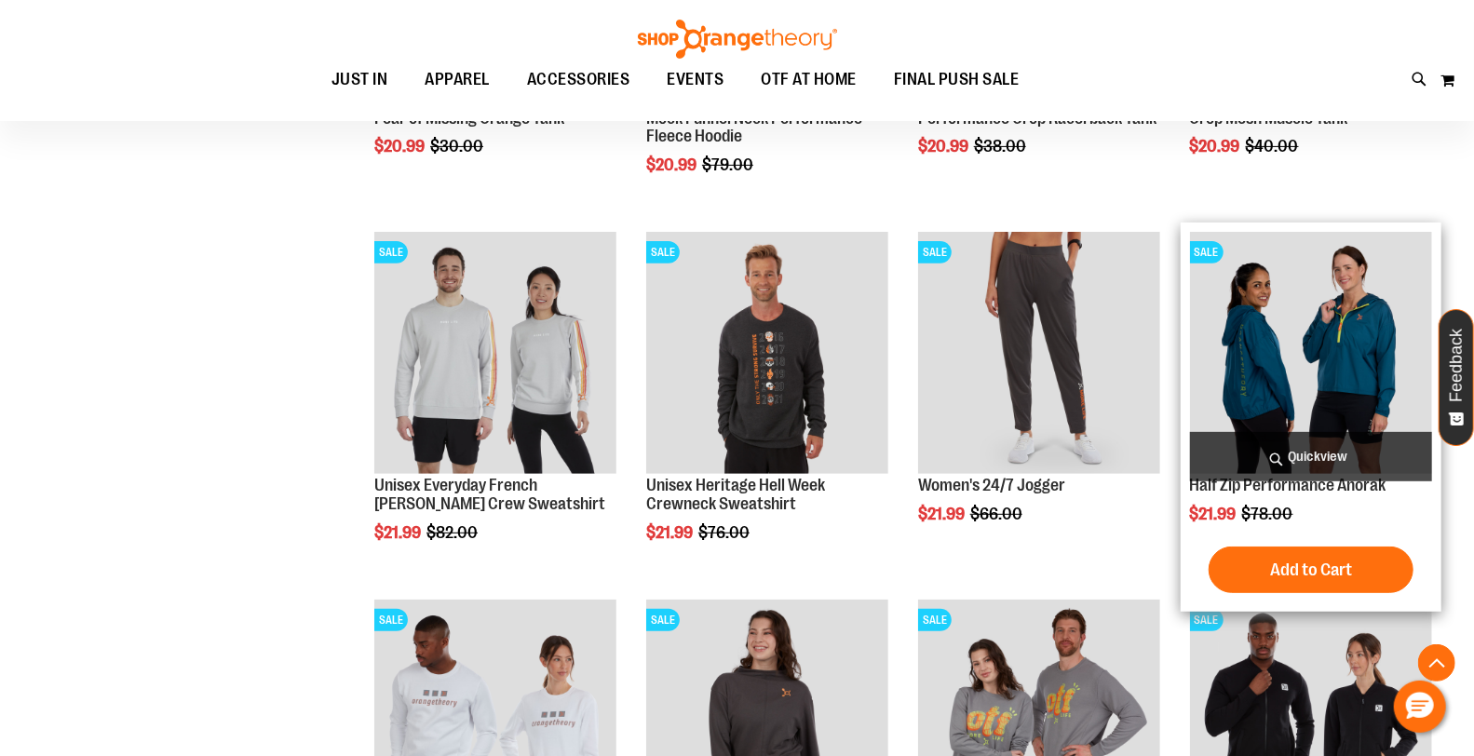
click at [1250, 375] on img "product" at bounding box center [1311, 353] width 242 height 242
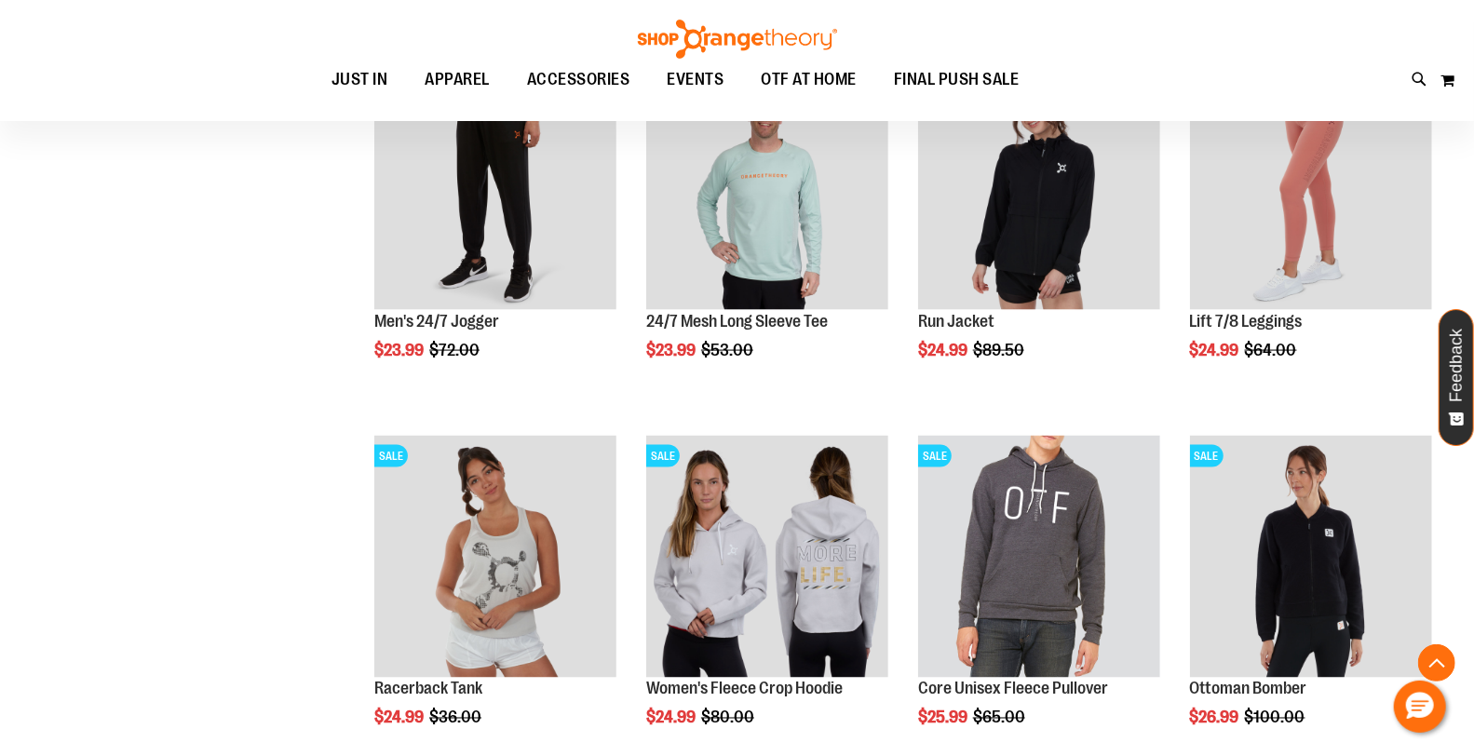
scroll to position [1612, 0]
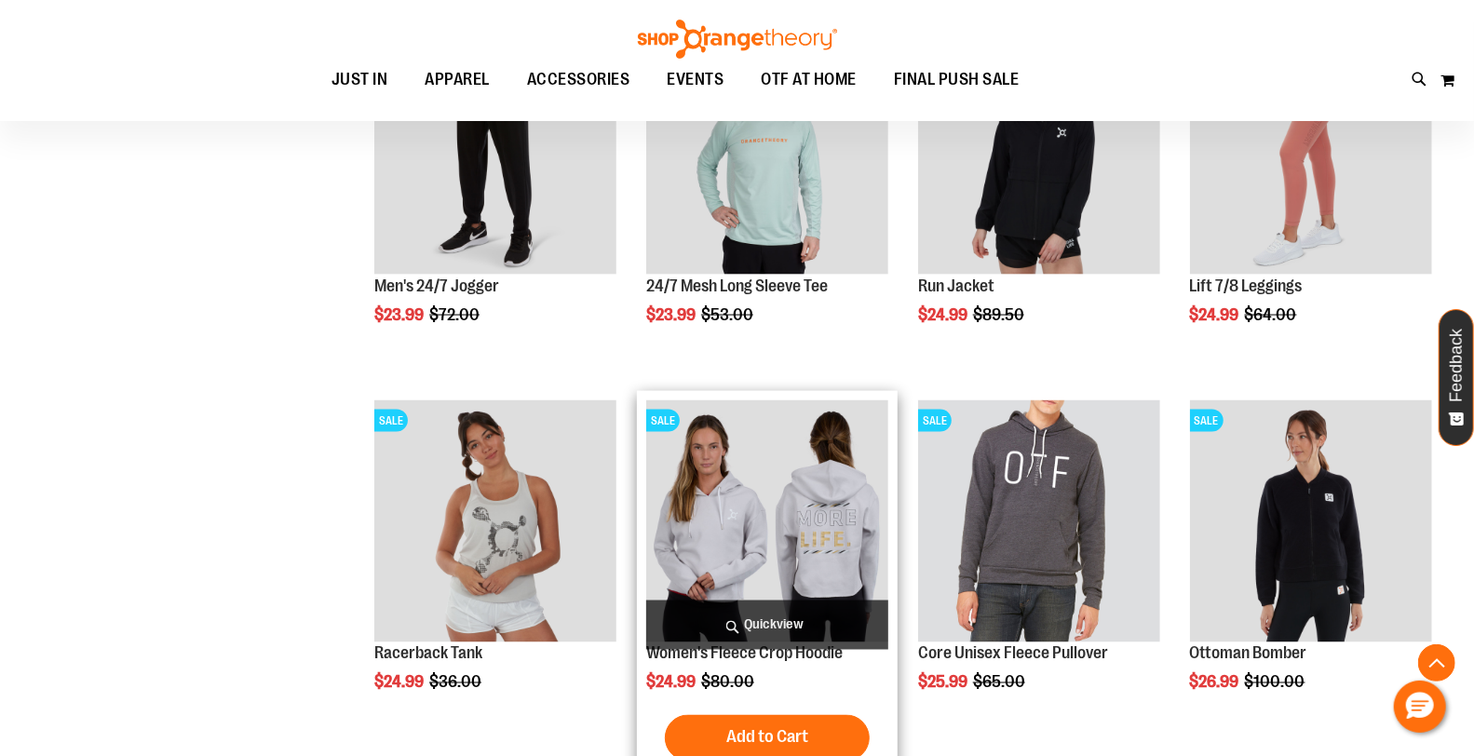
click at [796, 557] on img "product" at bounding box center [767, 521] width 242 height 242
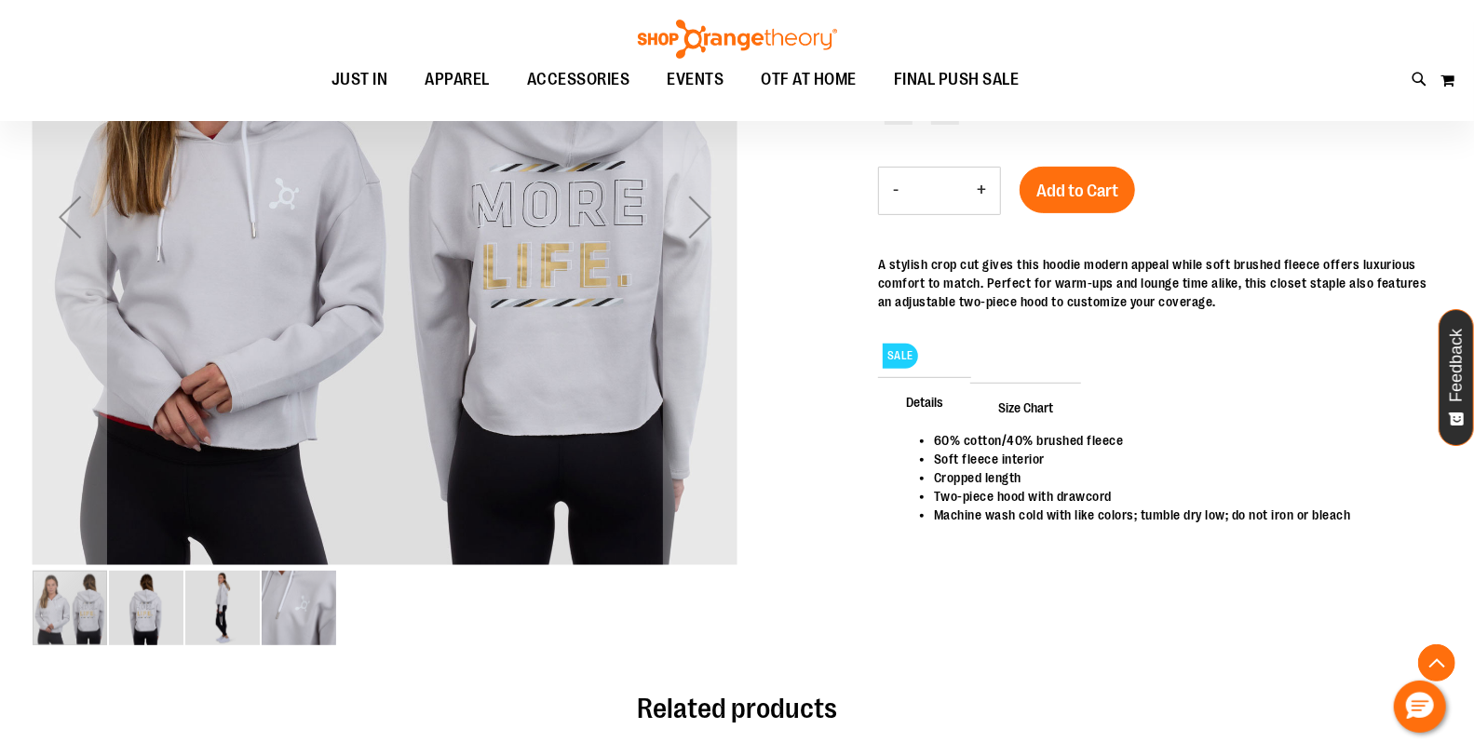
scroll to position [413, 0]
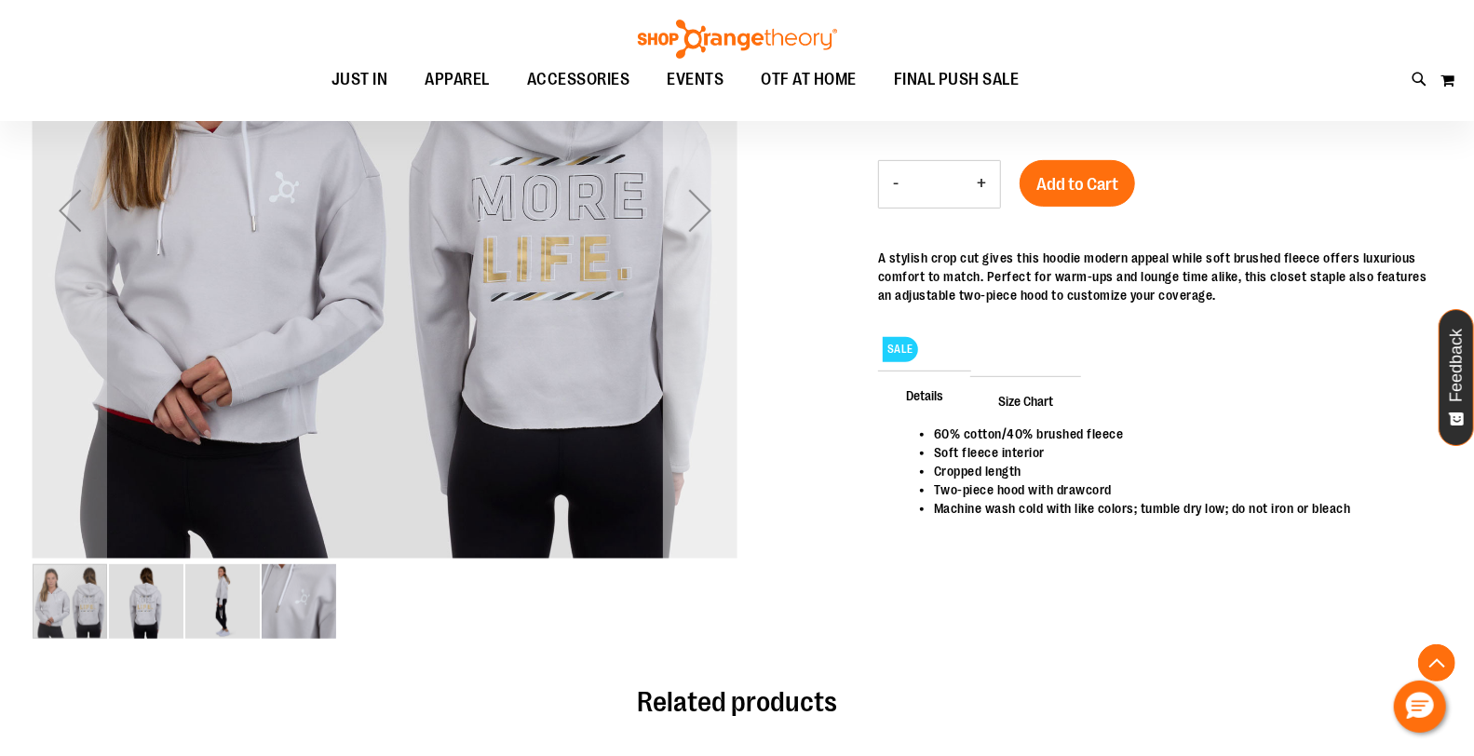
click at [715, 224] on div "Next" at bounding box center [700, 210] width 74 height 74
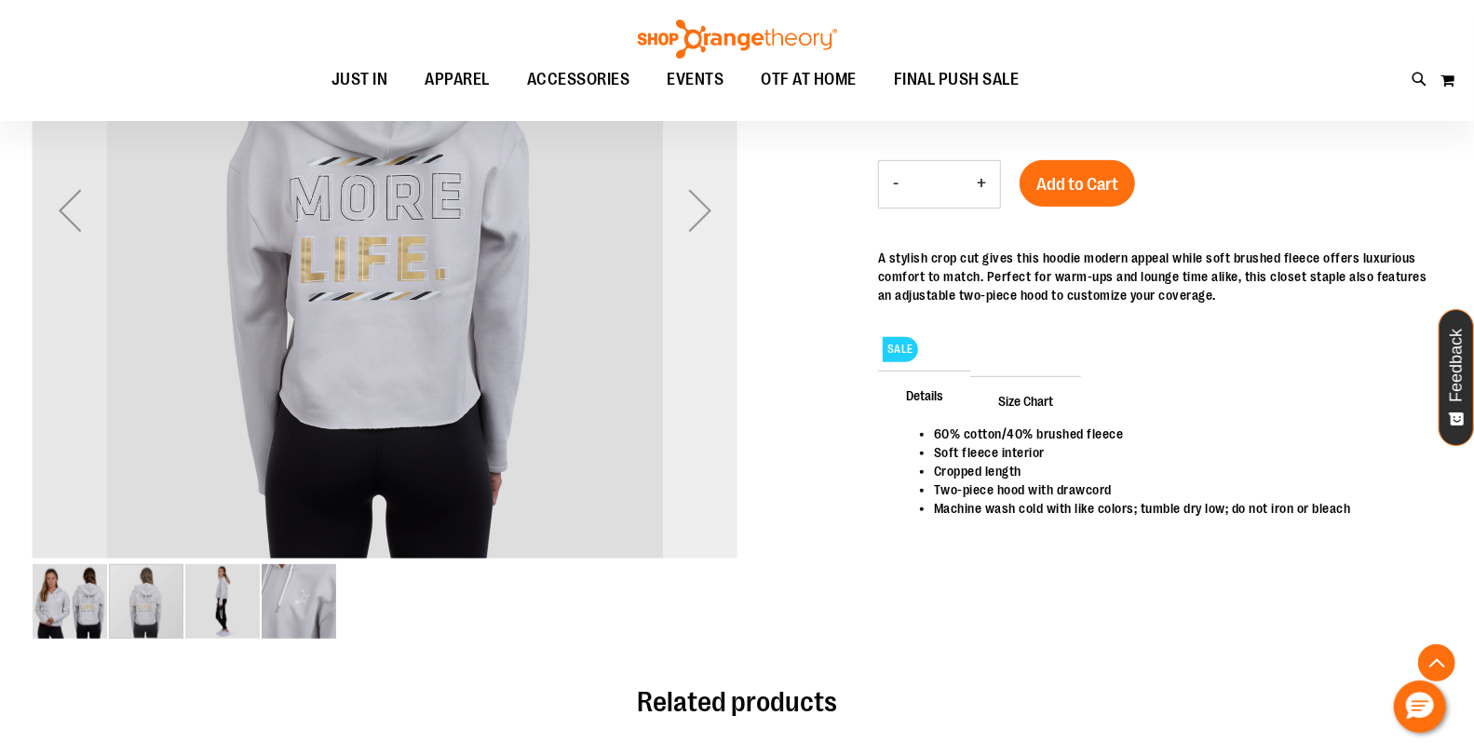
click at [682, 207] on div "Next" at bounding box center [700, 210] width 74 height 74
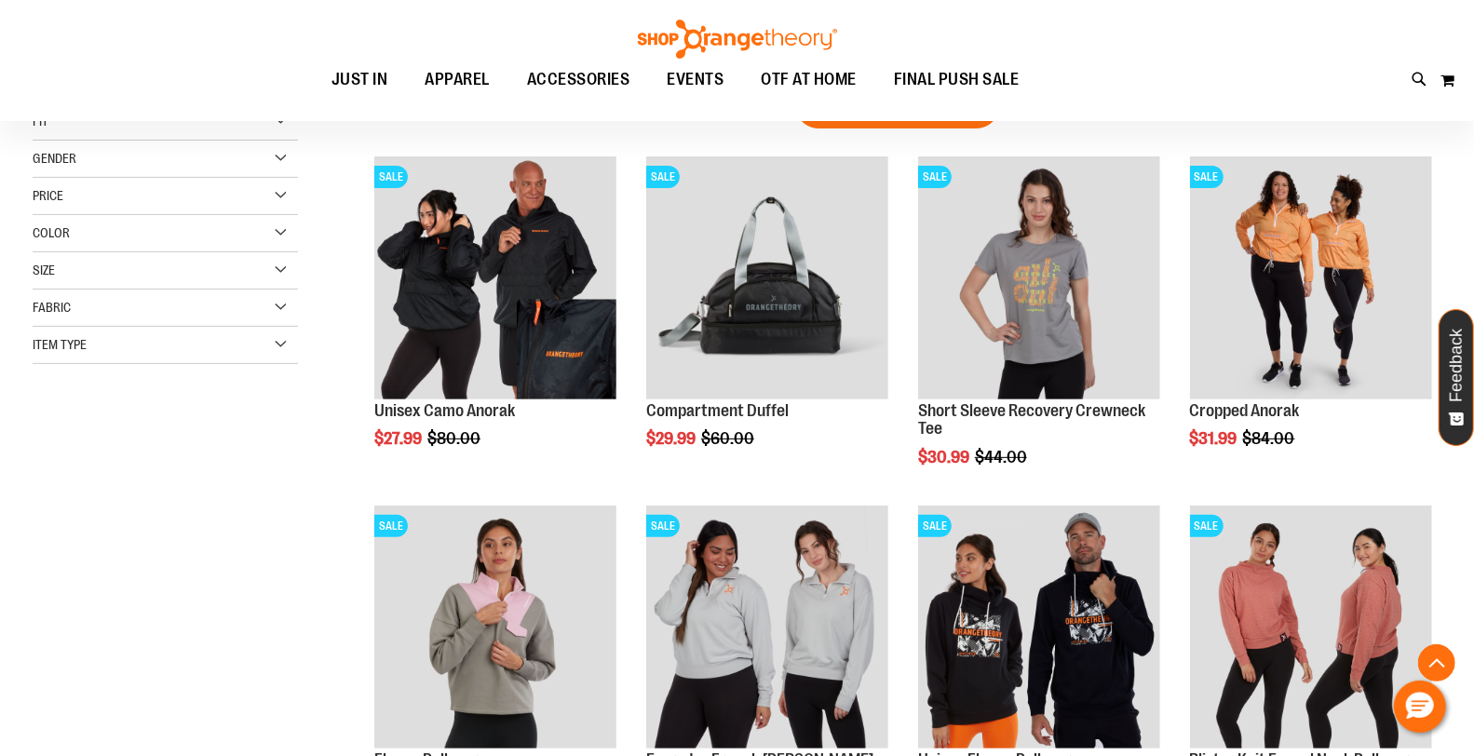
scroll to position [295, 0]
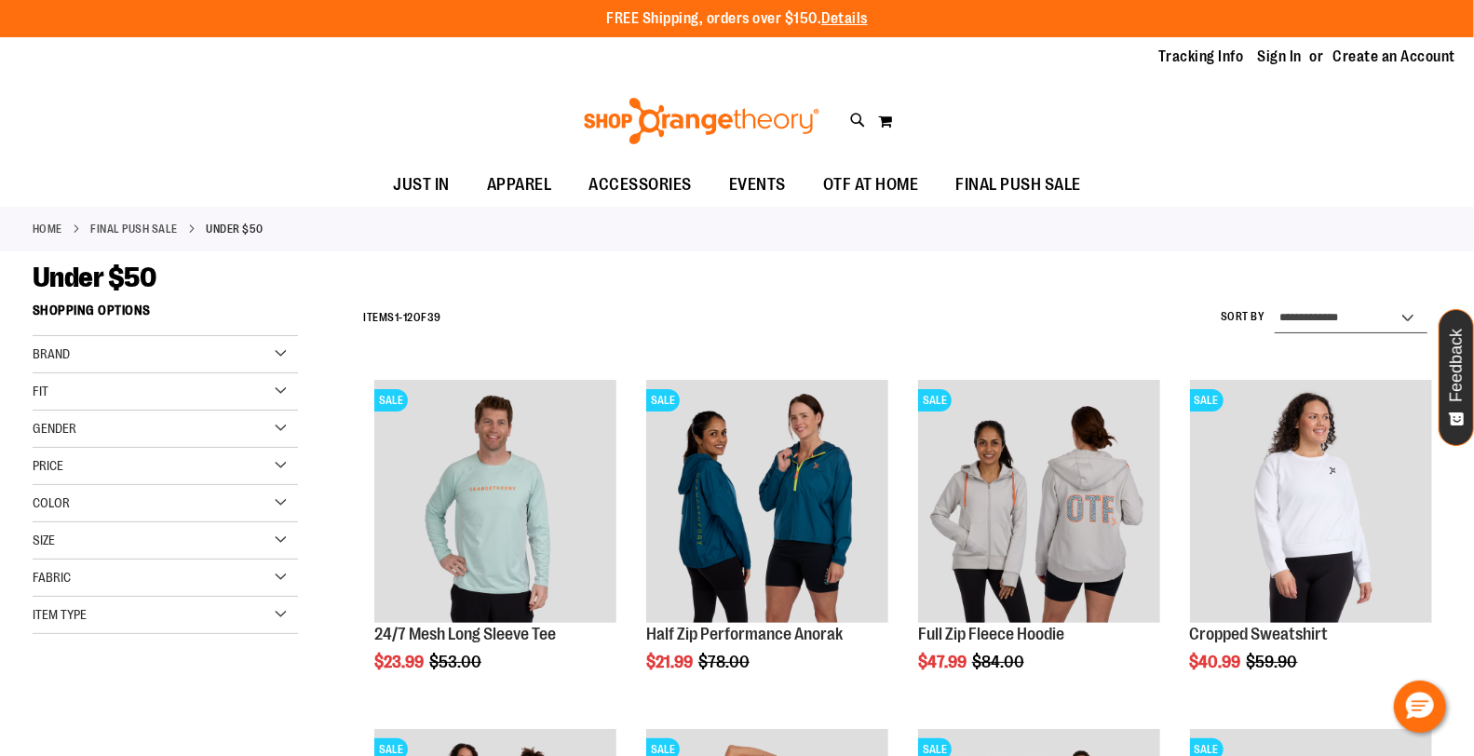
click at [1348, 317] on select "**********" at bounding box center [1351, 319] width 153 height 30
select select "*********"
click at [1275, 304] on select "**********" at bounding box center [1351, 319] width 153 height 30
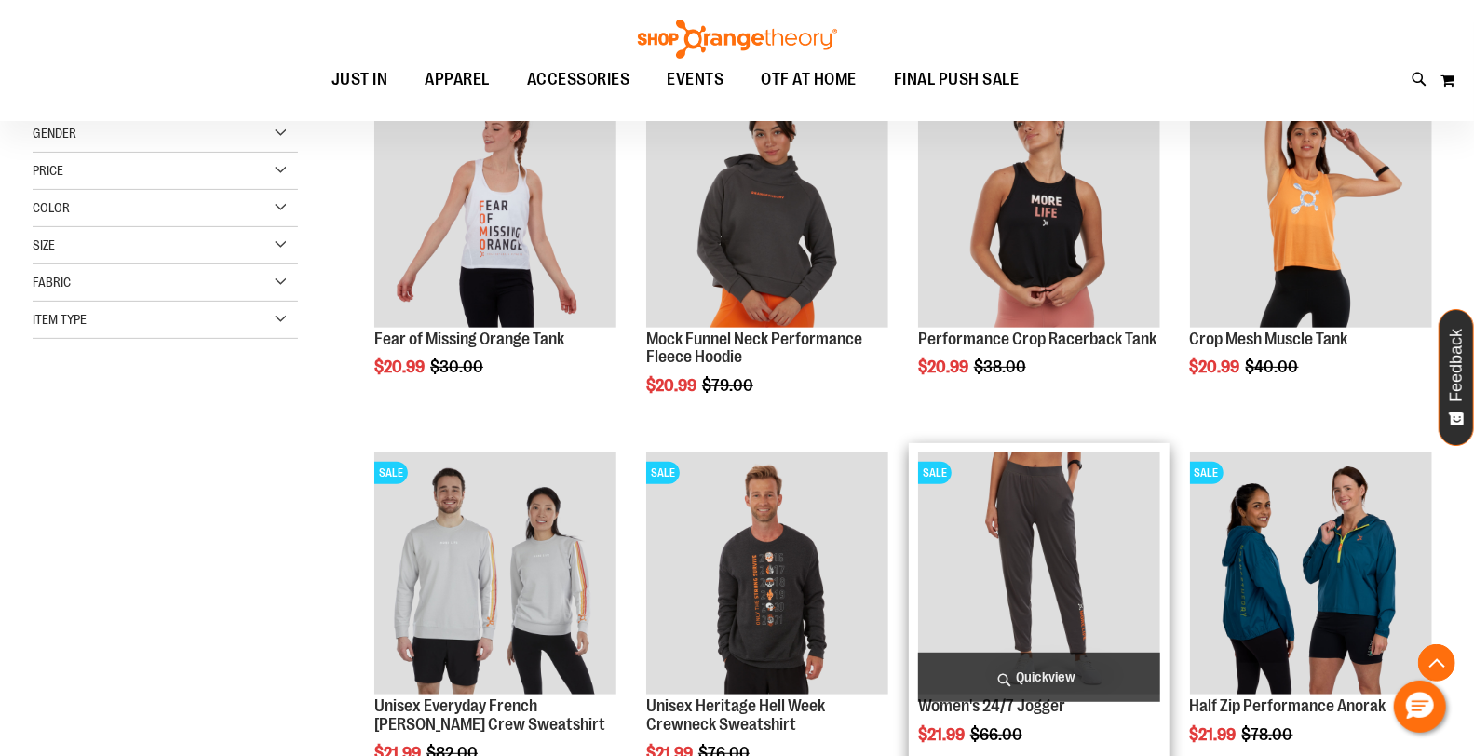
scroll to position [916, 0]
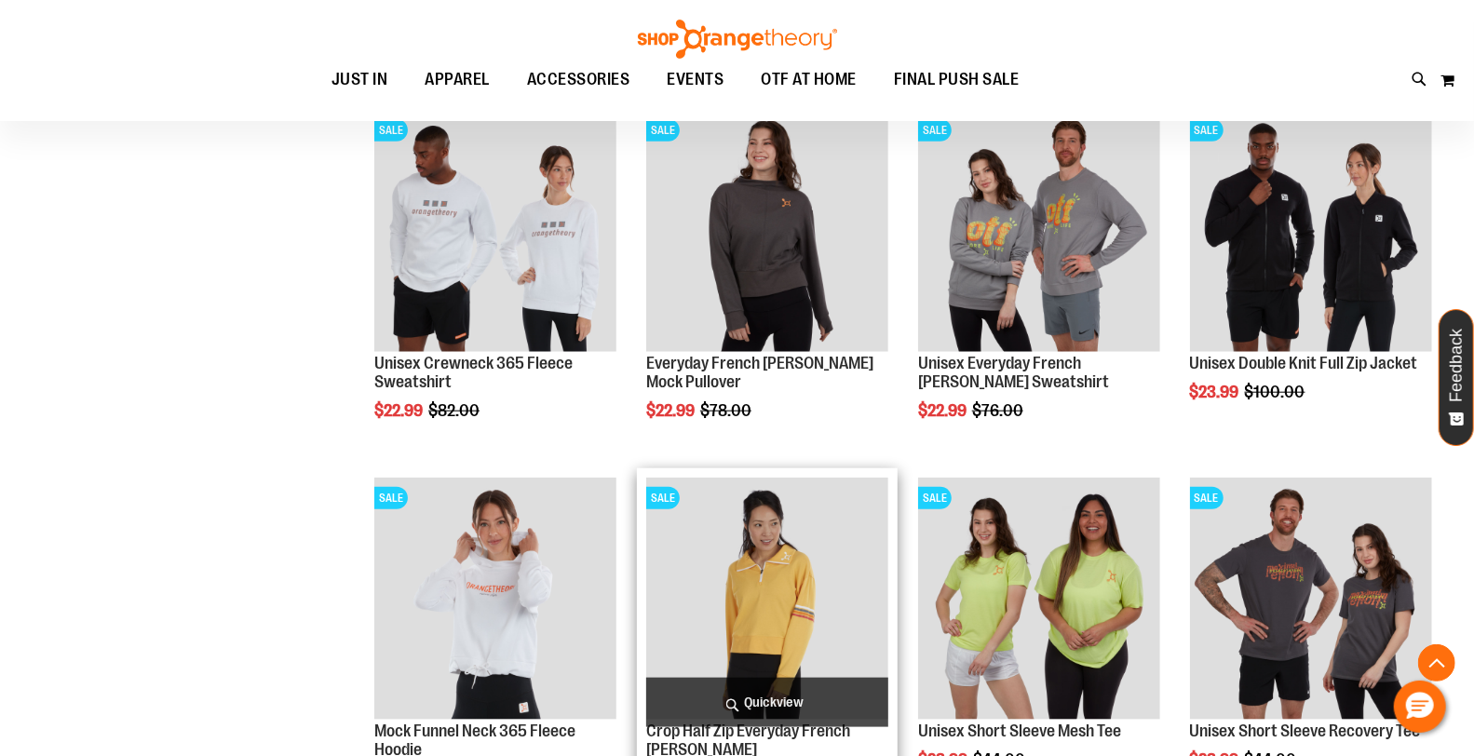
scroll to position [1123, 0]
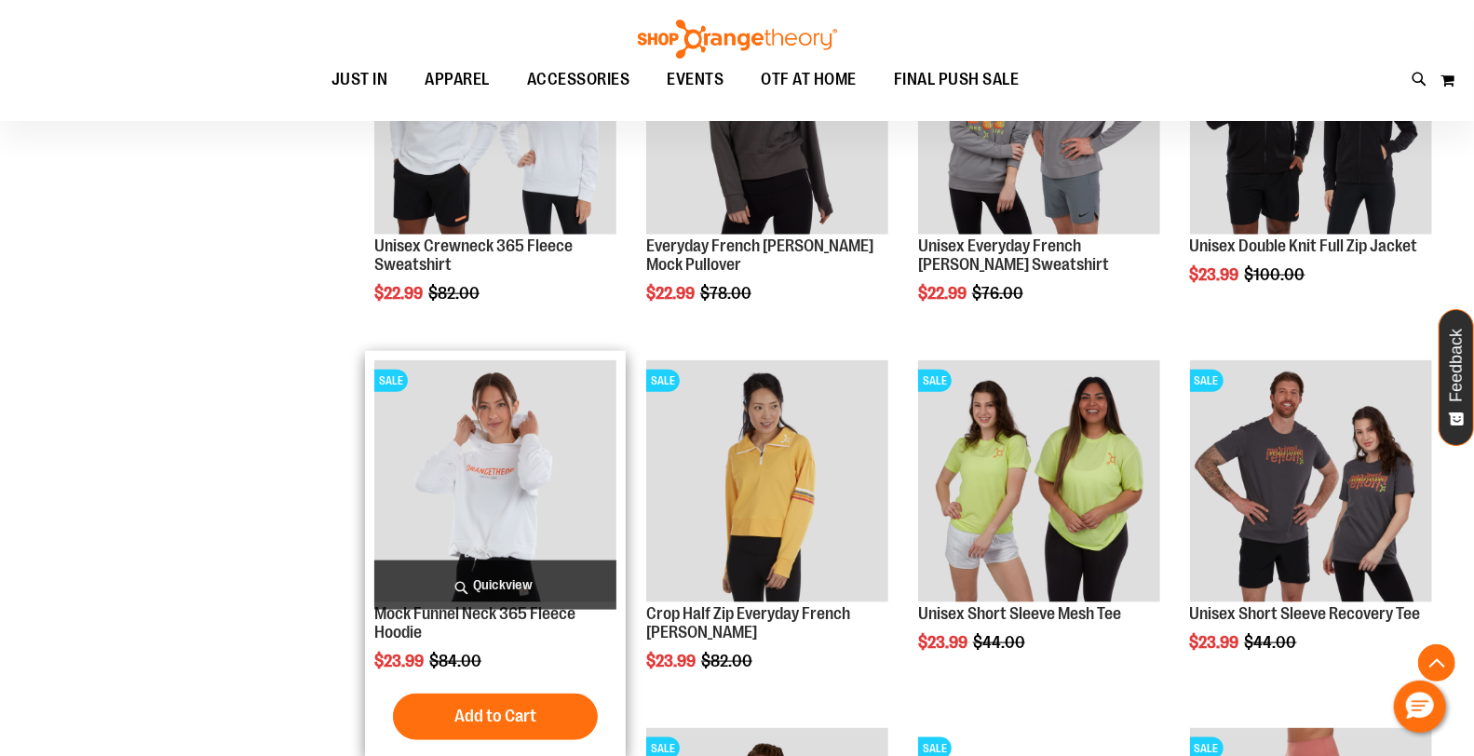
click at [456, 519] on img "product" at bounding box center [495, 481] width 242 height 242
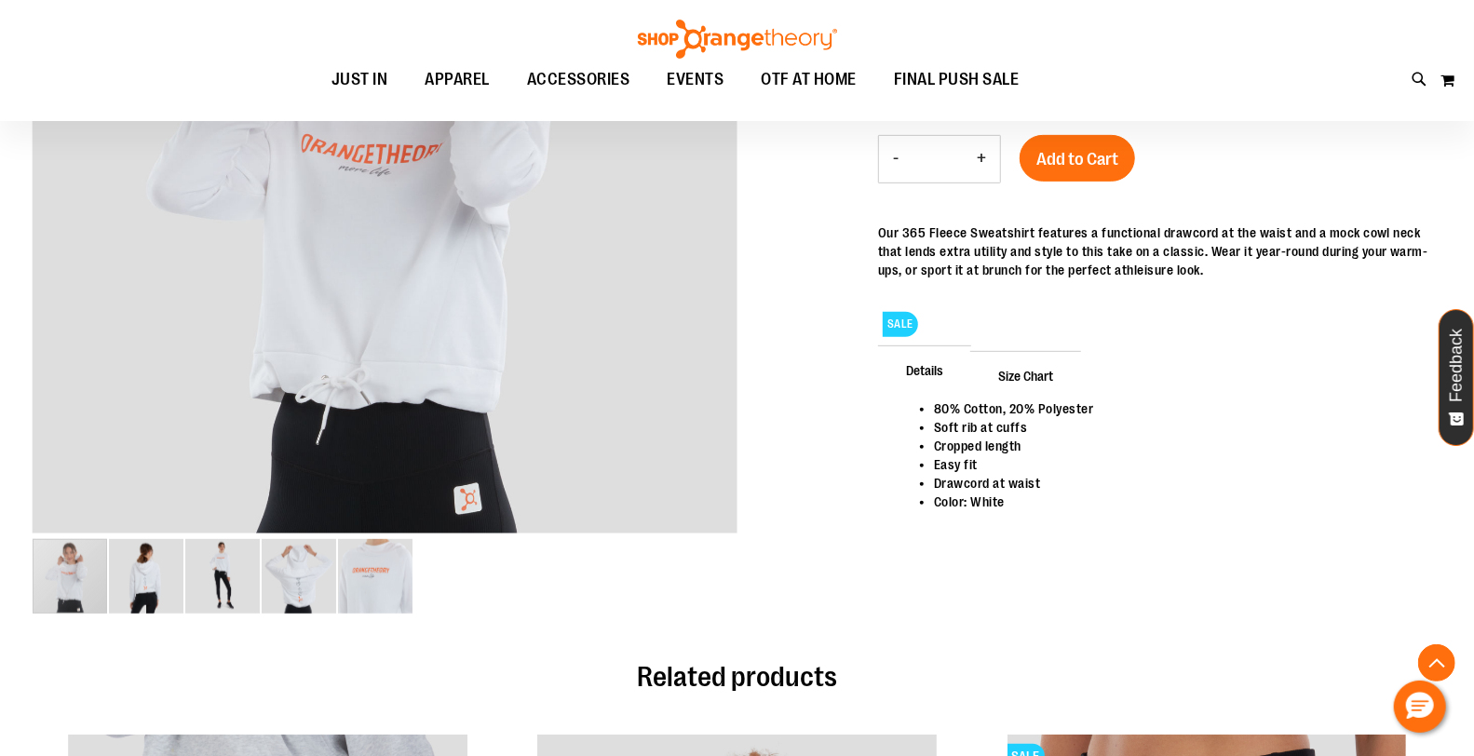
scroll to position [413, 0]
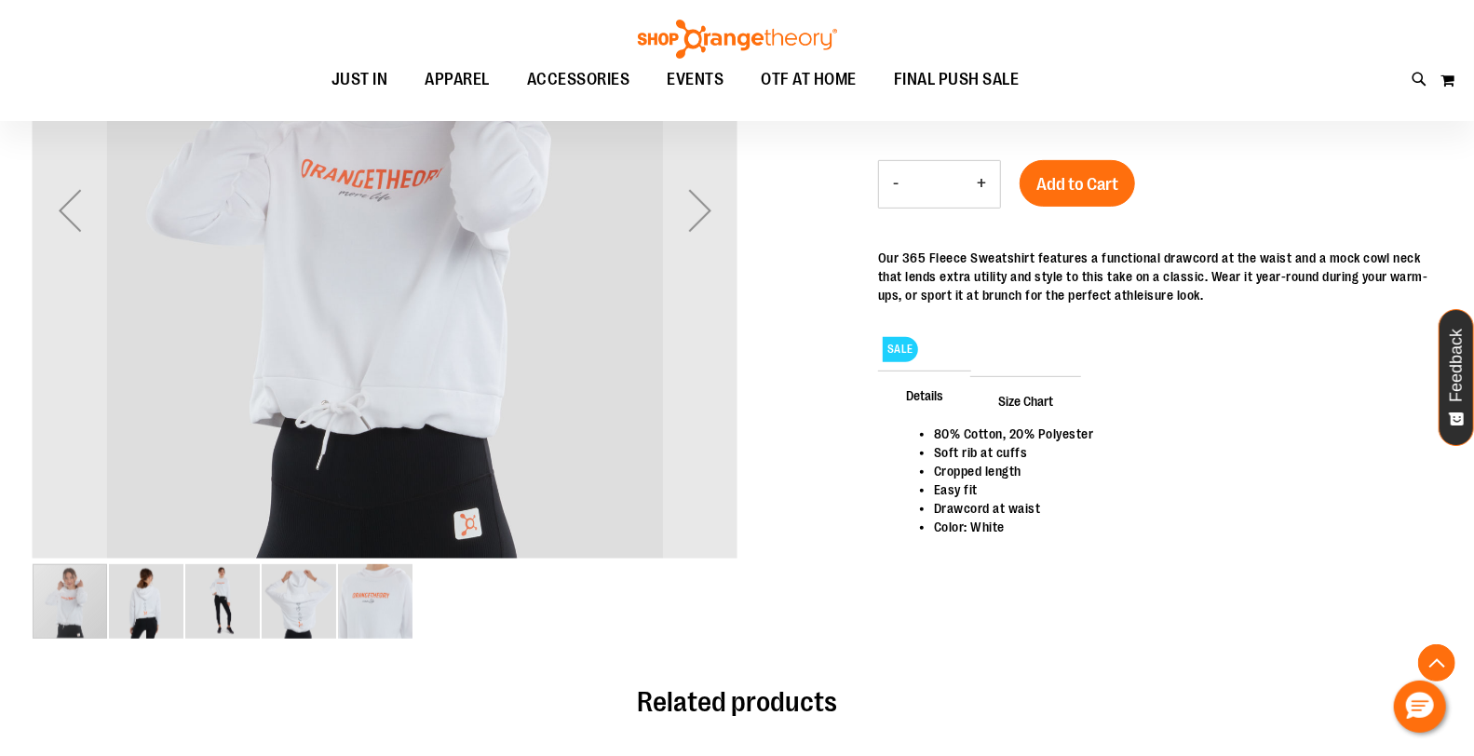
click at [320, 584] on img "image 4 of 5" at bounding box center [299, 601] width 74 height 74
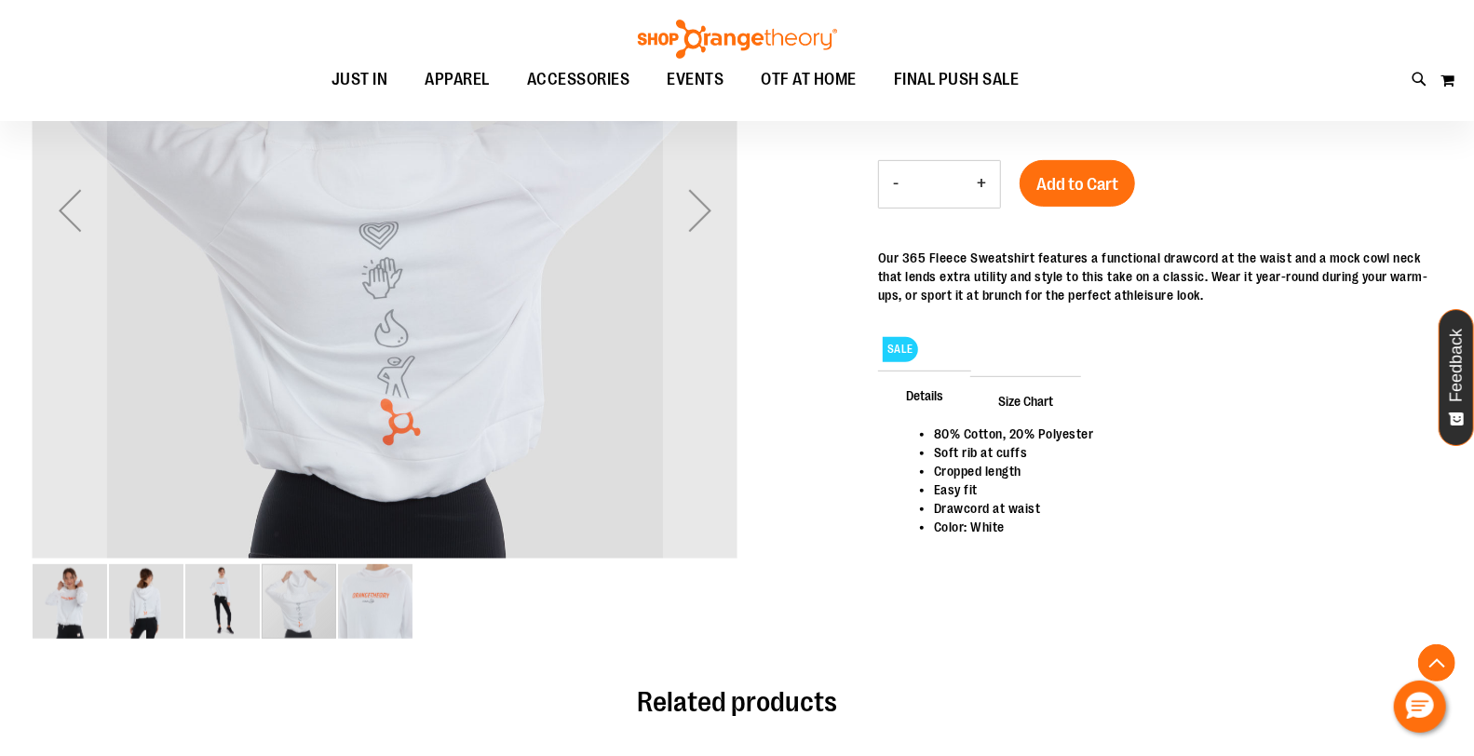
click at [373, 591] on img "image 5 of 5" at bounding box center [375, 601] width 74 height 74
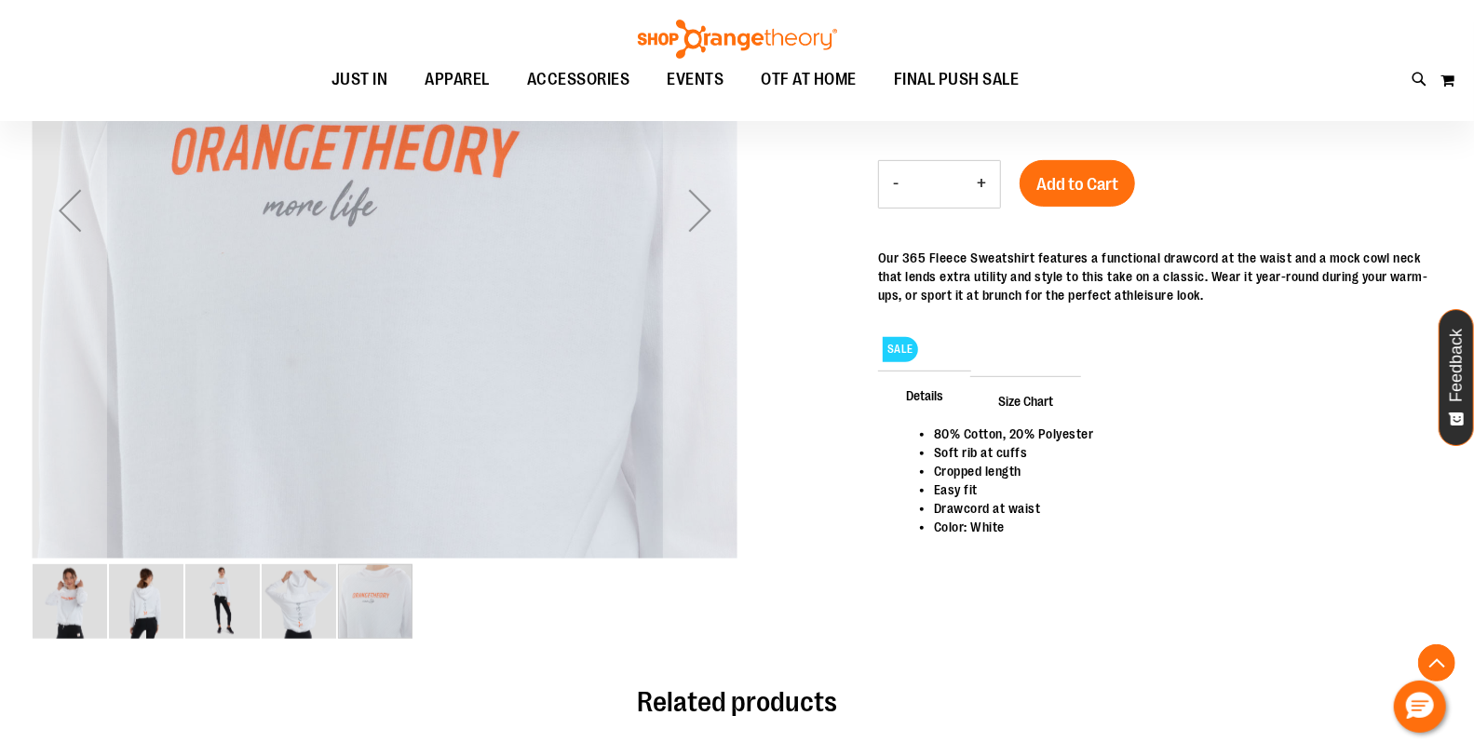
click at [151, 606] on img "image 2 of 5" at bounding box center [146, 601] width 74 height 74
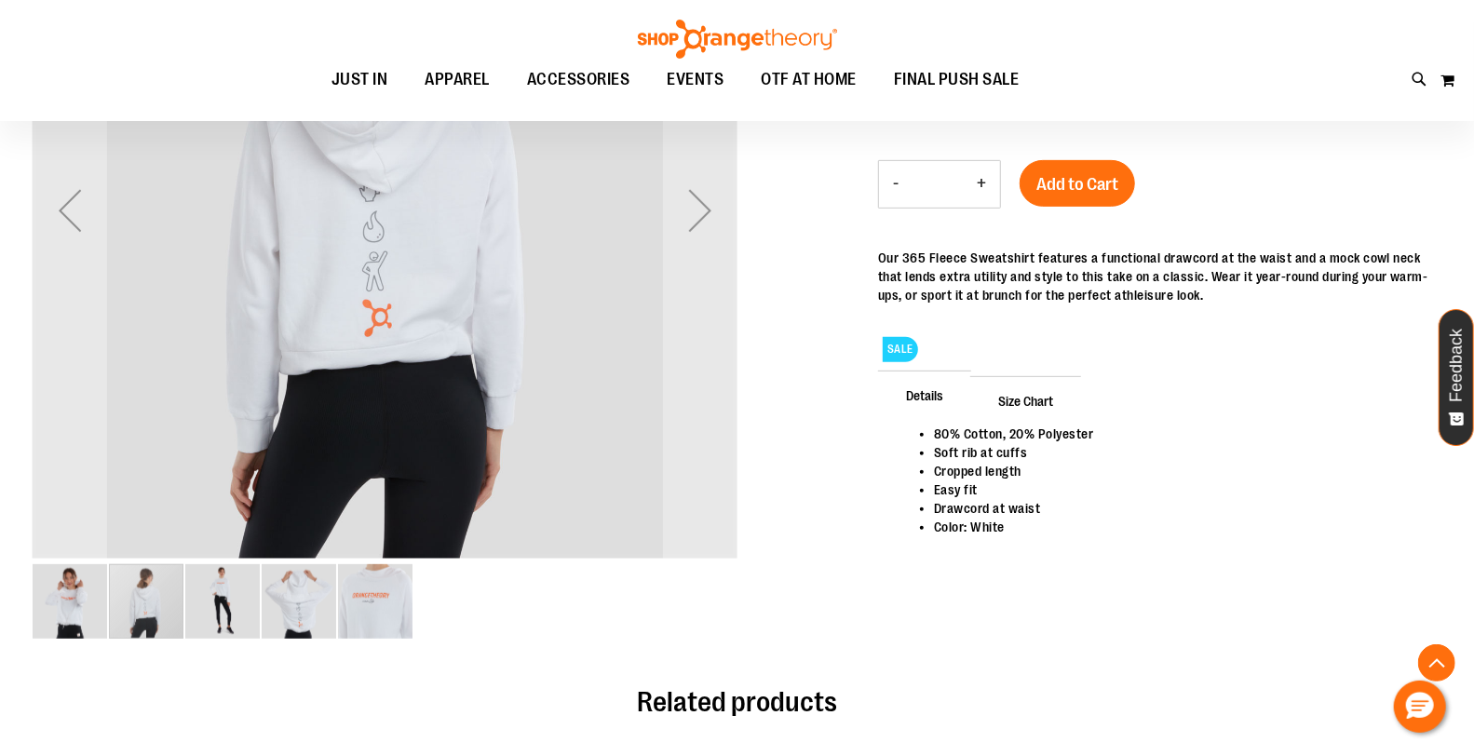
click at [233, 608] on img "image 3 of 5" at bounding box center [222, 601] width 74 height 74
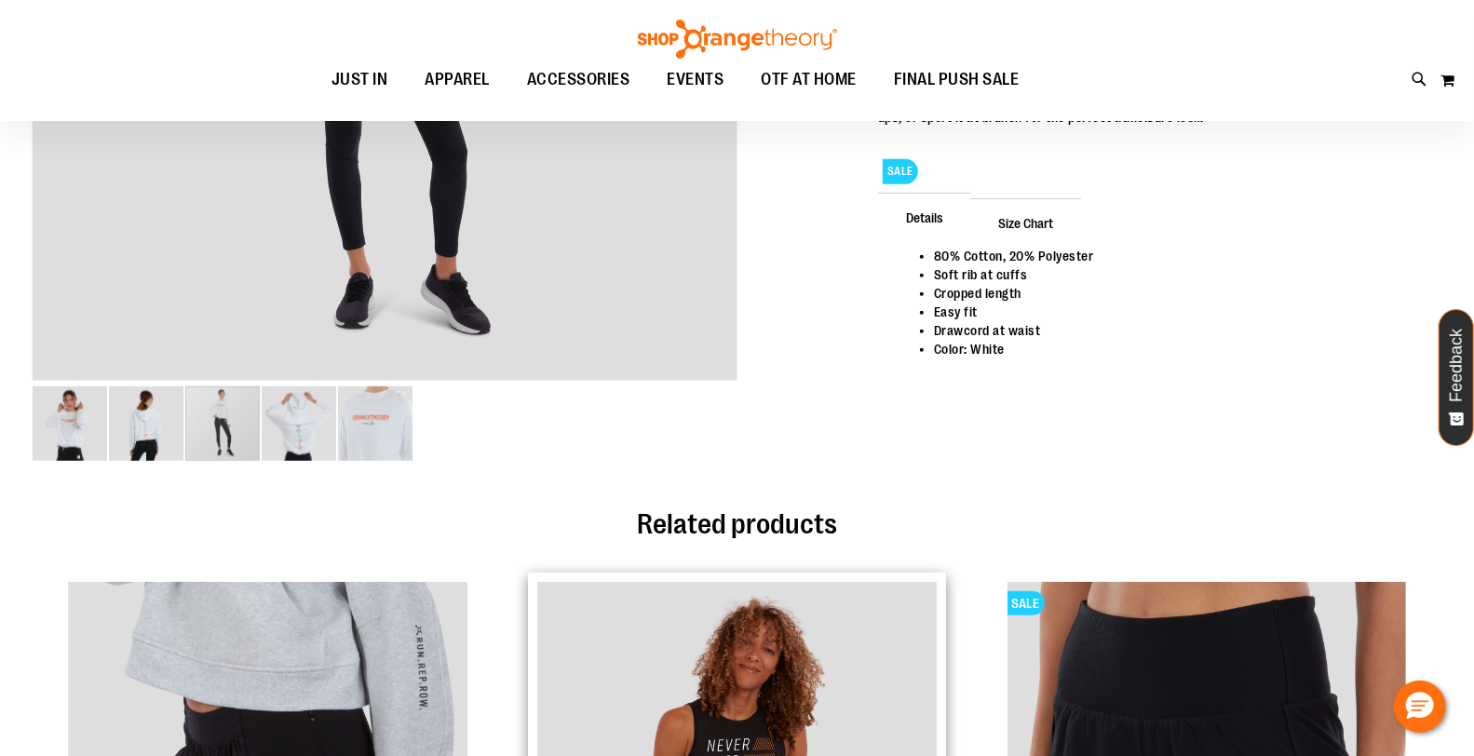
scroll to position [0, 0]
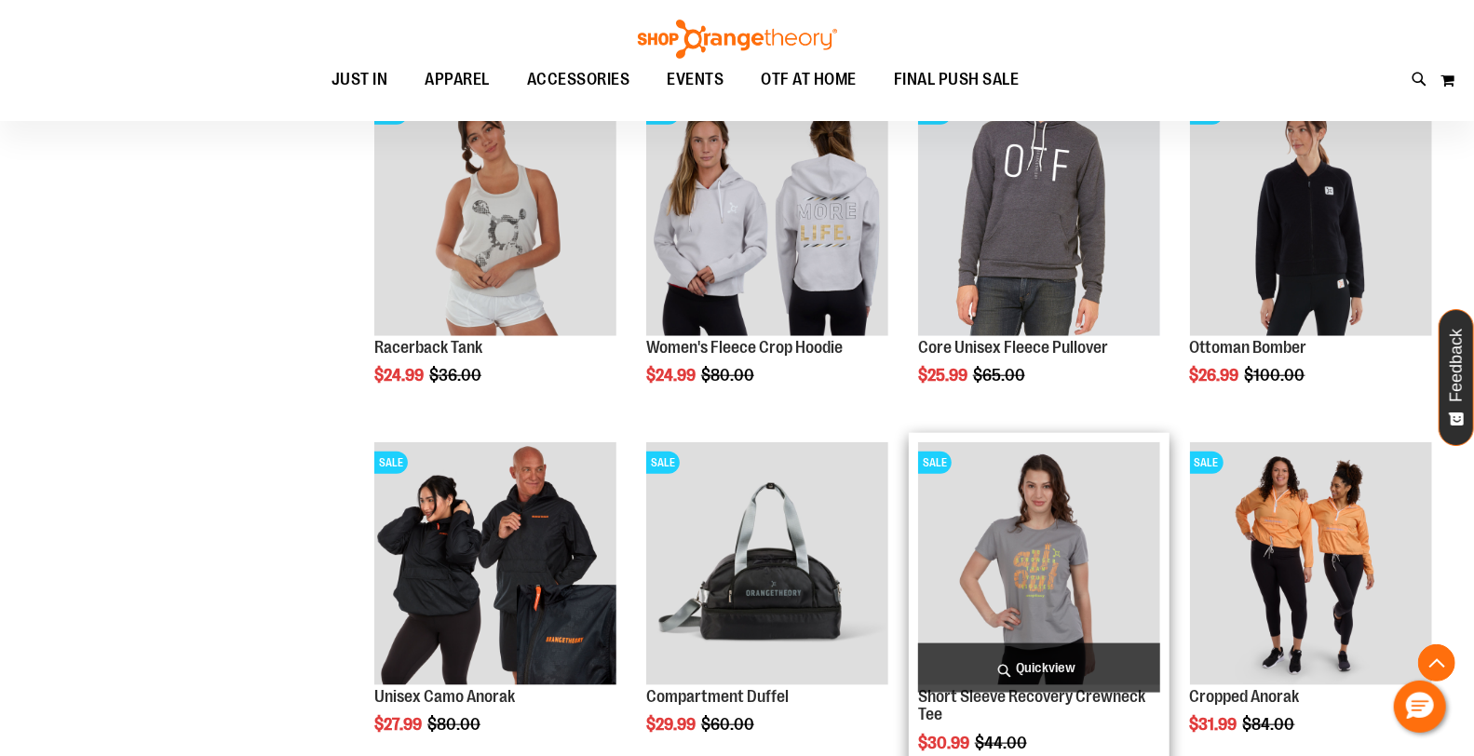
scroll to position [1001, 0]
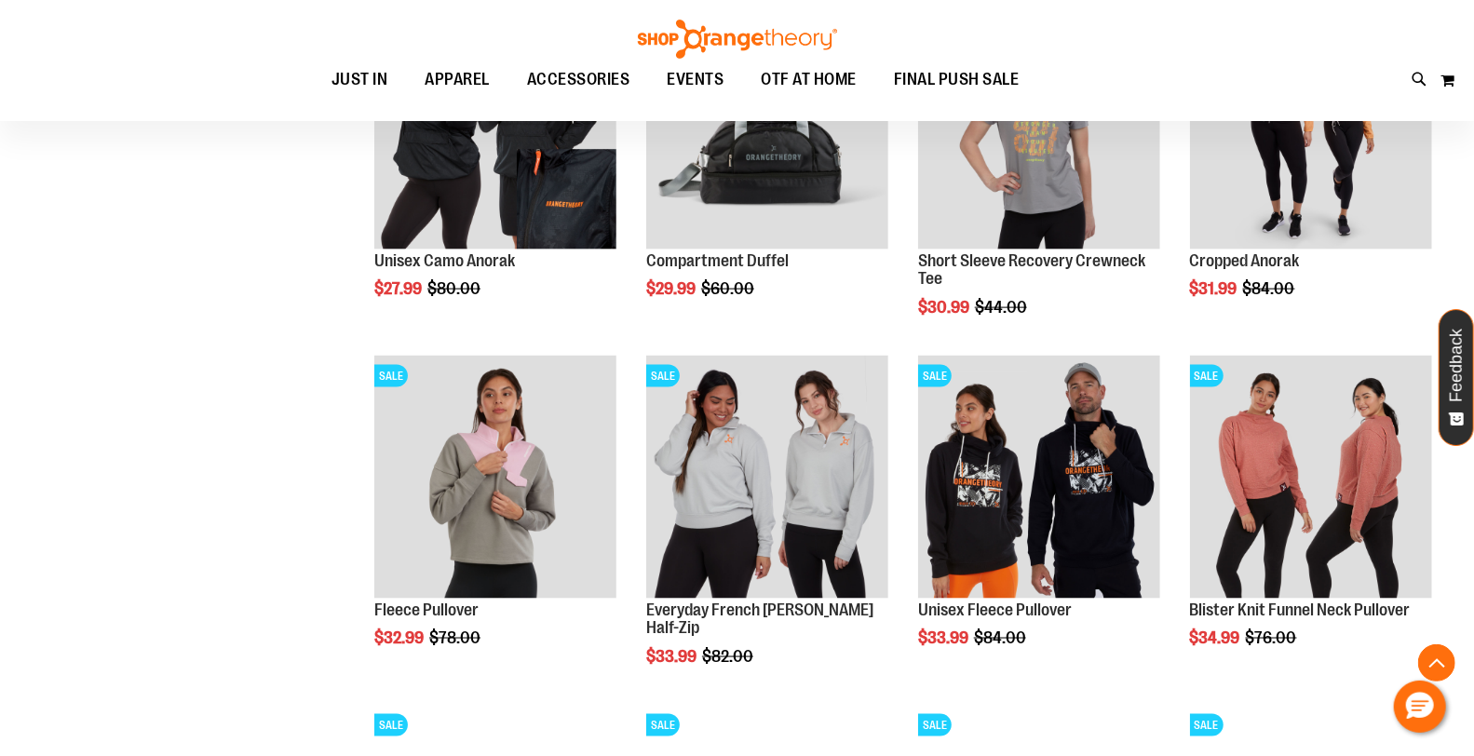
scroll to position [1622, 0]
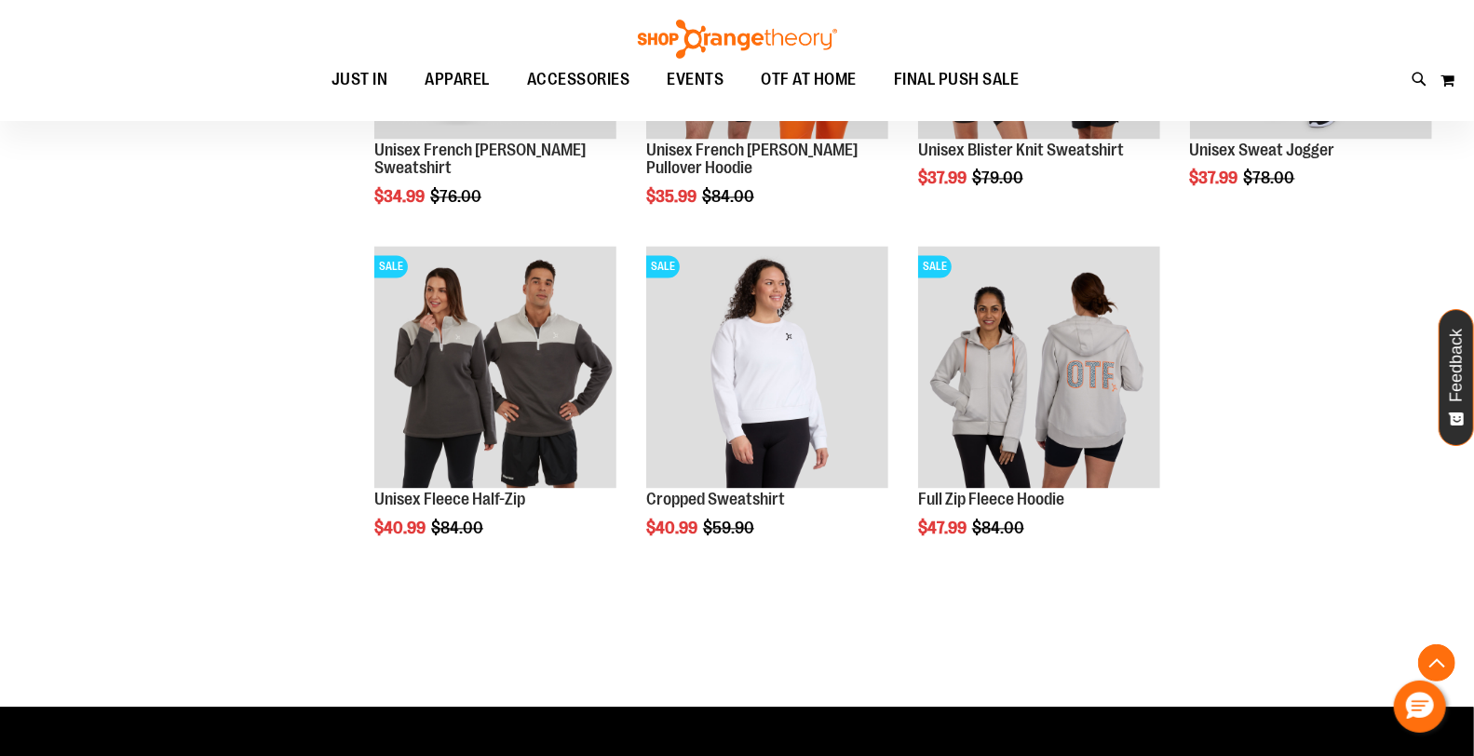
scroll to position [2242, 0]
